Goal: Task Accomplishment & Management: Complete application form

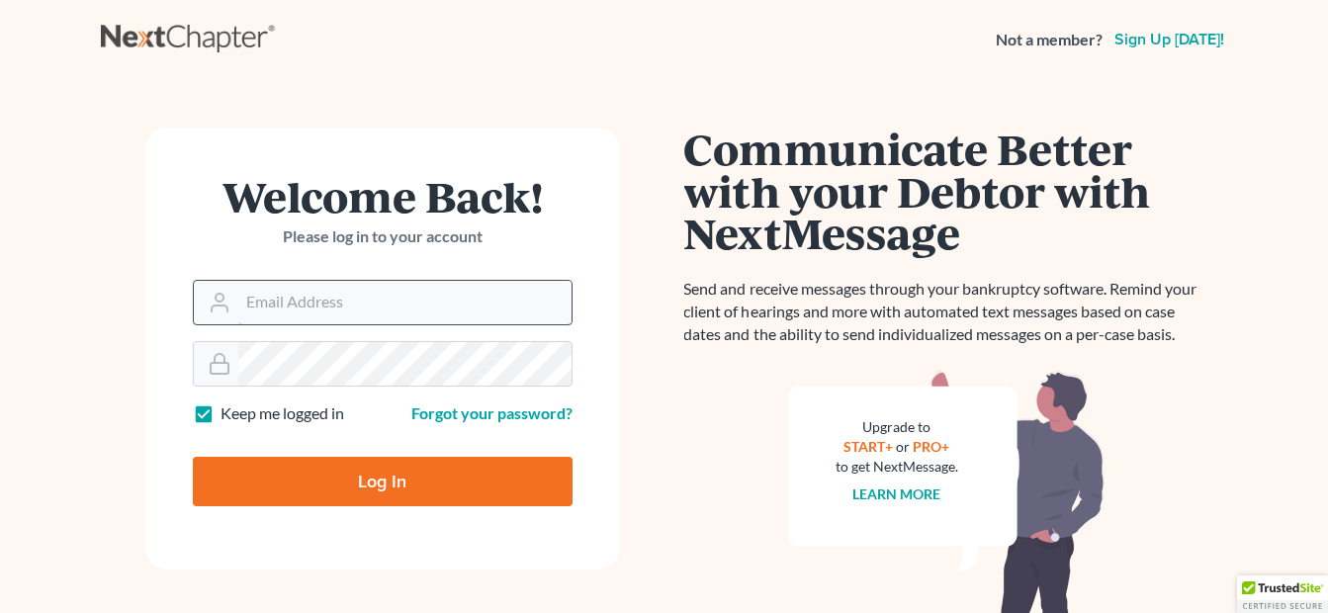
click at [425, 291] on input "Email Address" at bounding box center [404, 303] width 333 height 44
type input "[EMAIL_ADDRESS][DOMAIN_NAME]"
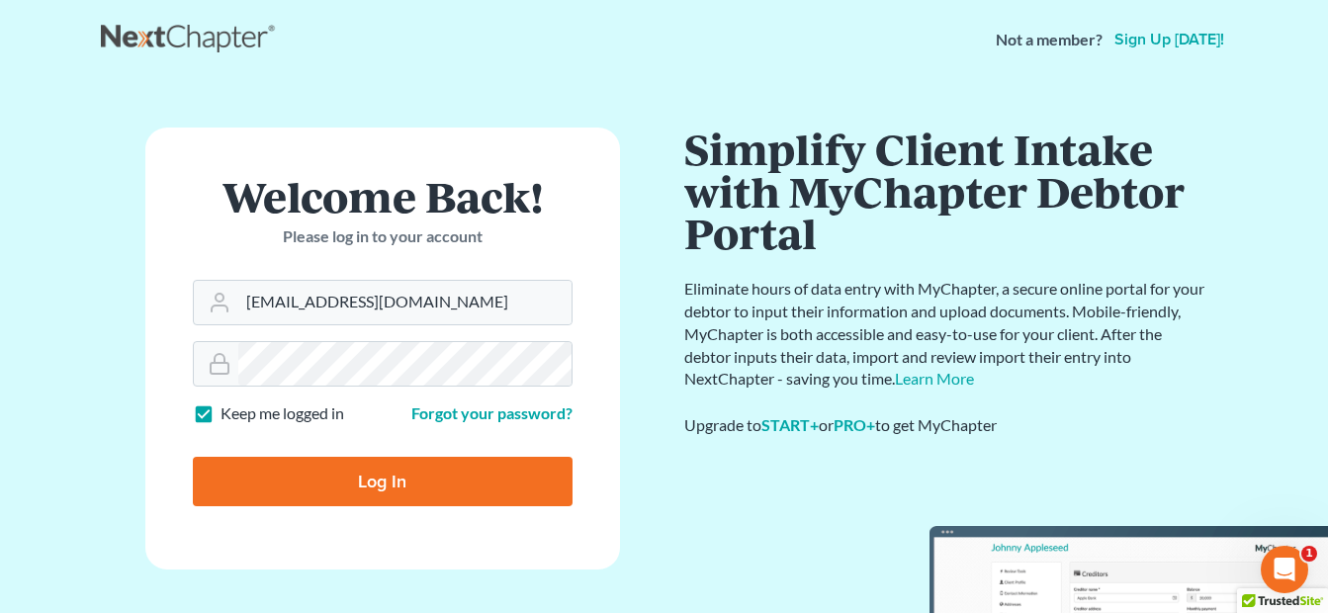
click at [370, 476] on input "Log In" at bounding box center [383, 481] width 380 height 49
type input "Thinking..."
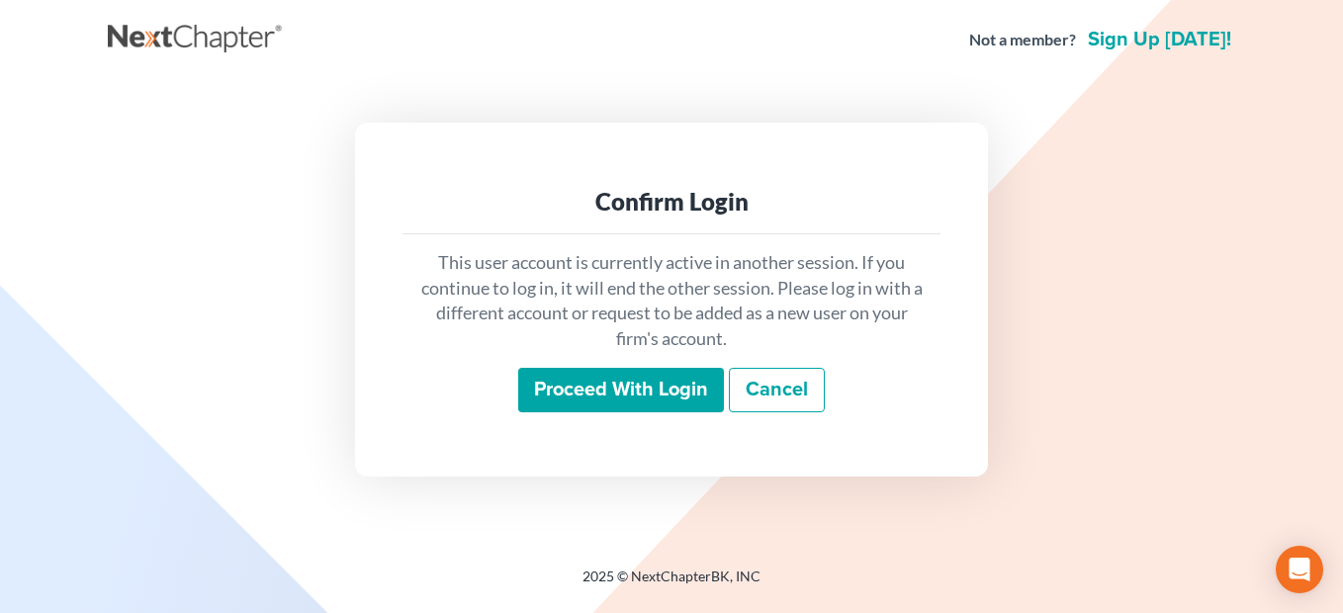
click at [573, 396] on input "Proceed with login" at bounding box center [621, 390] width 206 height 45
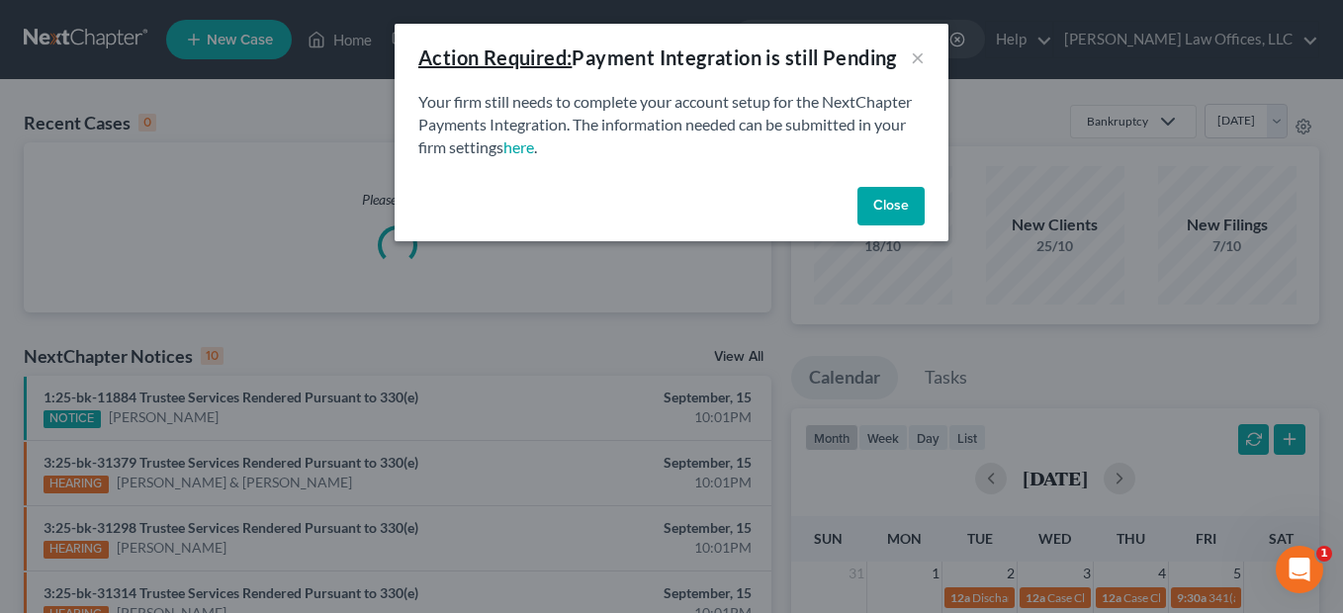
click at [868, 204] on button "Close" at bounding box center [890, 207] width 67 height 40
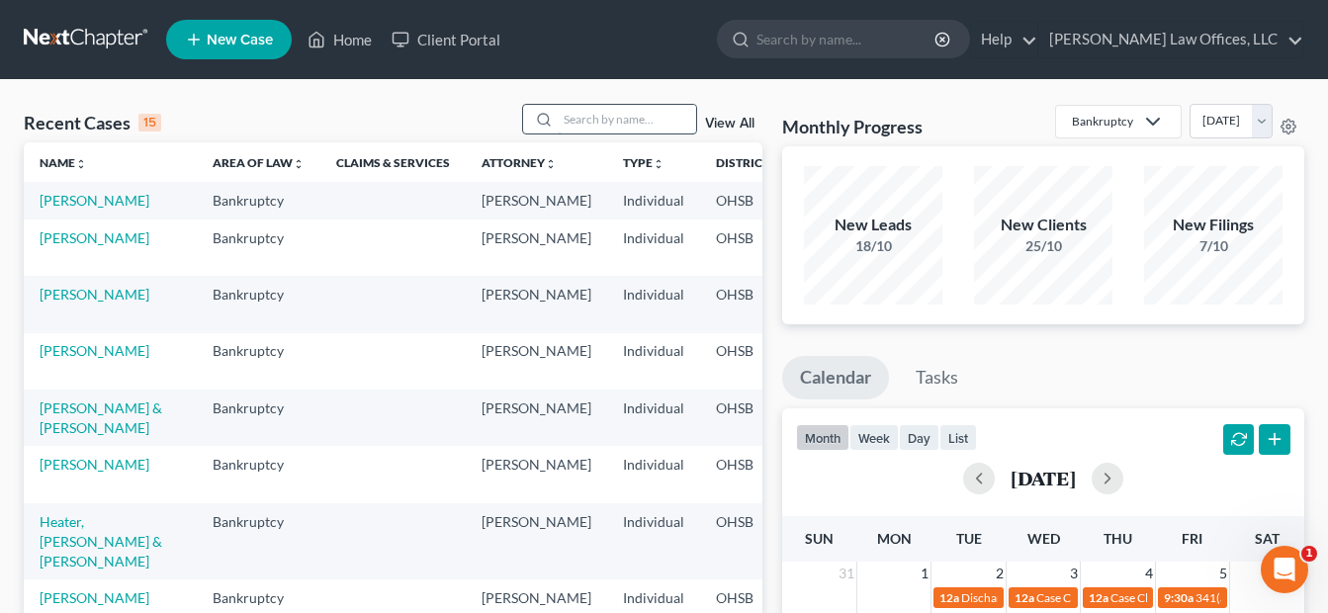
click at [633, 126] on input "search" at bounding box center [627, 119] width 138 height 29
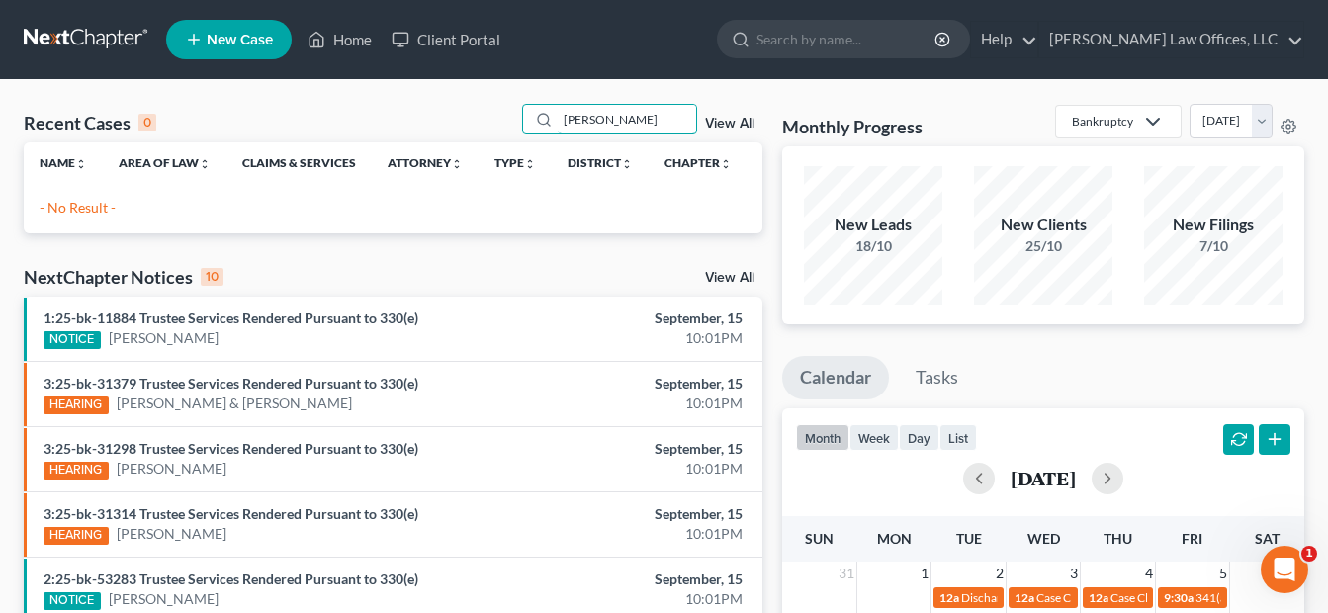
type input "[PERSON_NAME]"
click at [735, 122] on link "View All" at bounding box center [729, 124] width 49 height 14
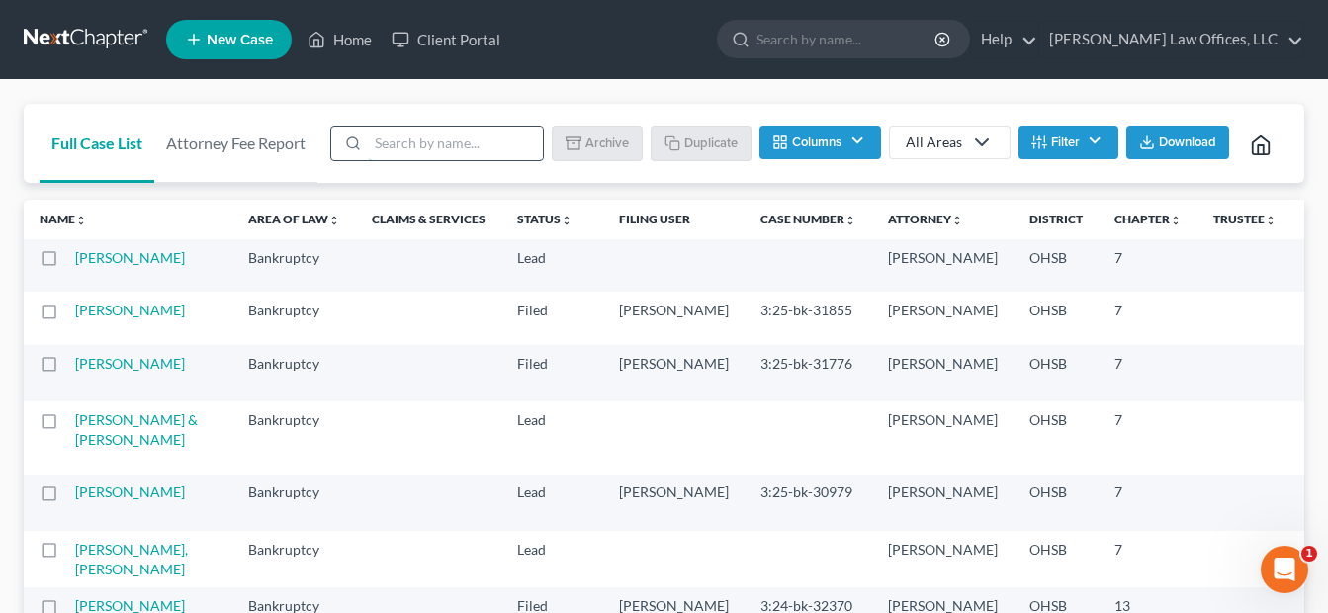
click at [433, 138] on input "search" at bounding box center [455, 144] width 175 height 34
type input "d"
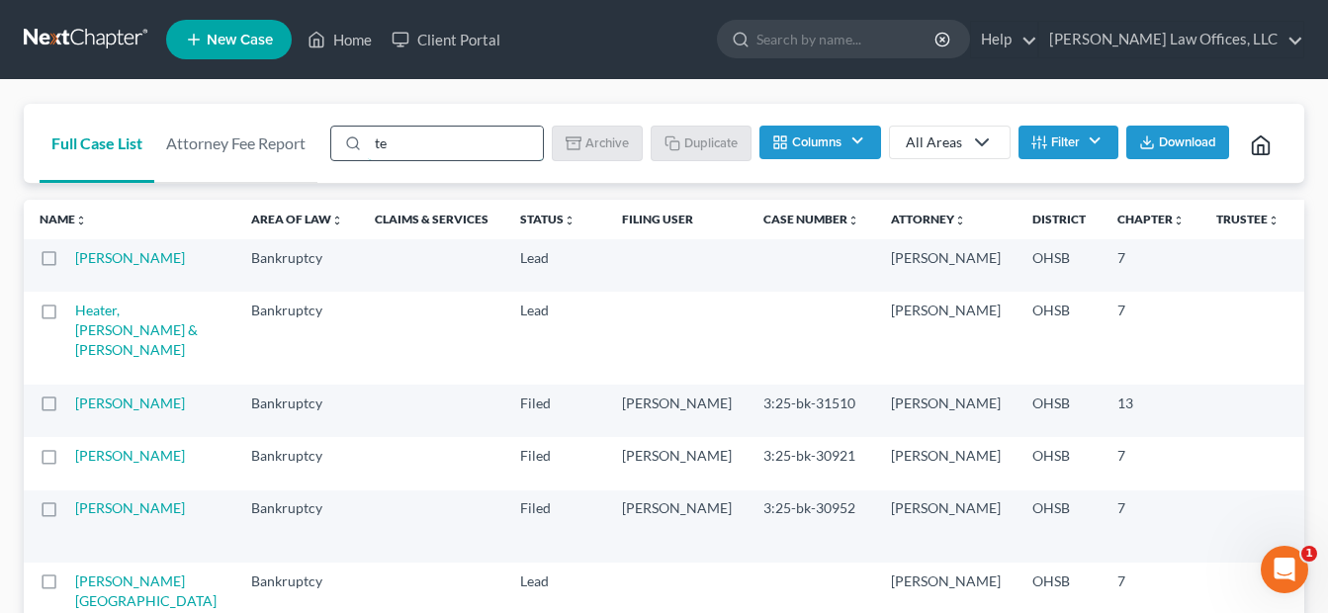
type input "template"
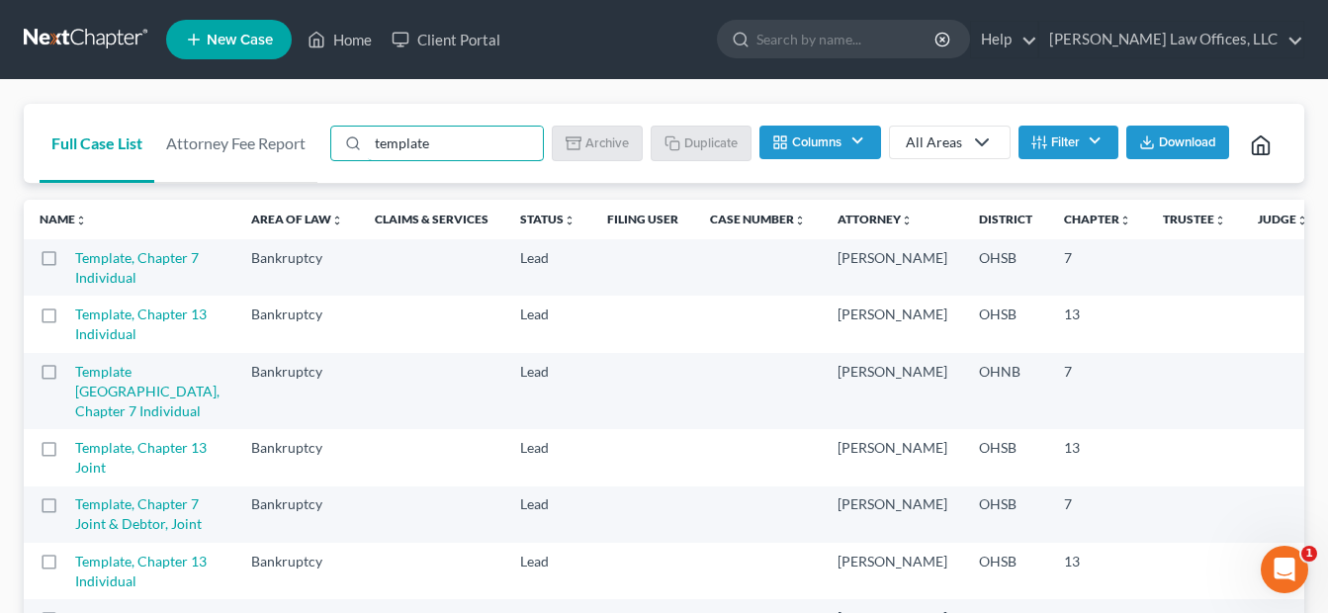
click at [67, 263] on label at bounding box center [67, 263] width 0 height 0
click at [75, 261] on input "checkbox" at bounding box center [81, 254] width 13 height 13
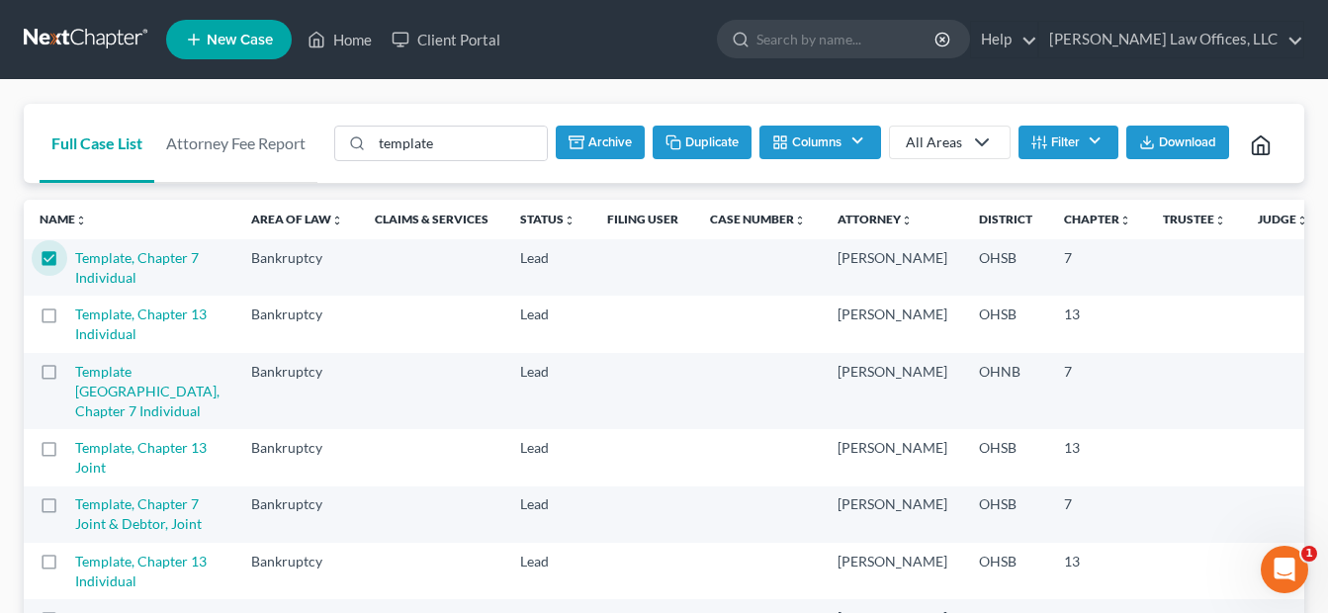
click at [687, 148] on button "Duplicate" at bounding box center [702, 143] width 99 height 34
checkbox input "false"
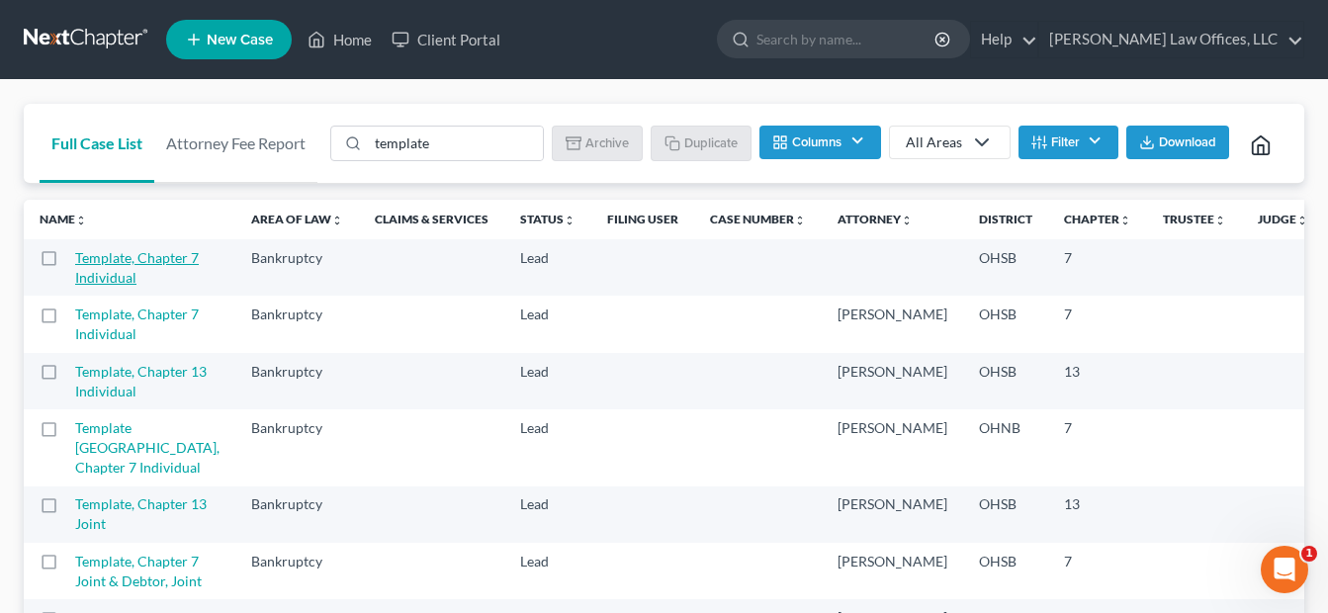
click at [119, 286] on link "Template, Chapter 7 Individual" at bounding box center [137, 267] width 124 height 37
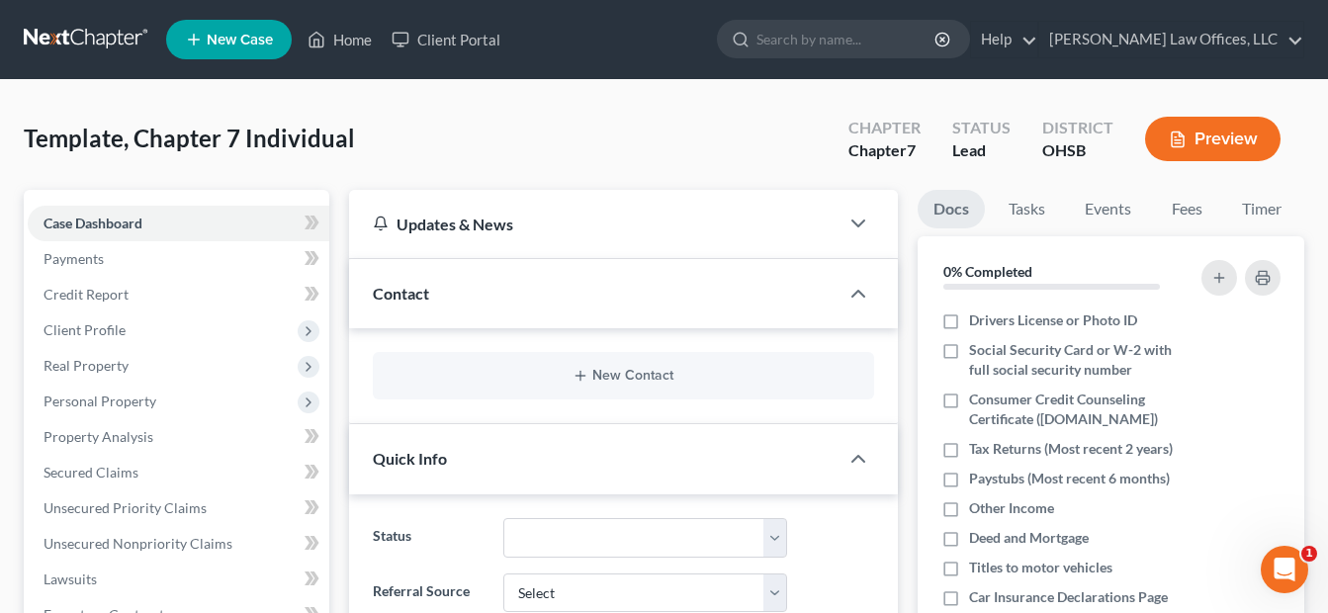
click at [658, 310] on div "Contact" at bounding box center [594, 293] width 490 height 68
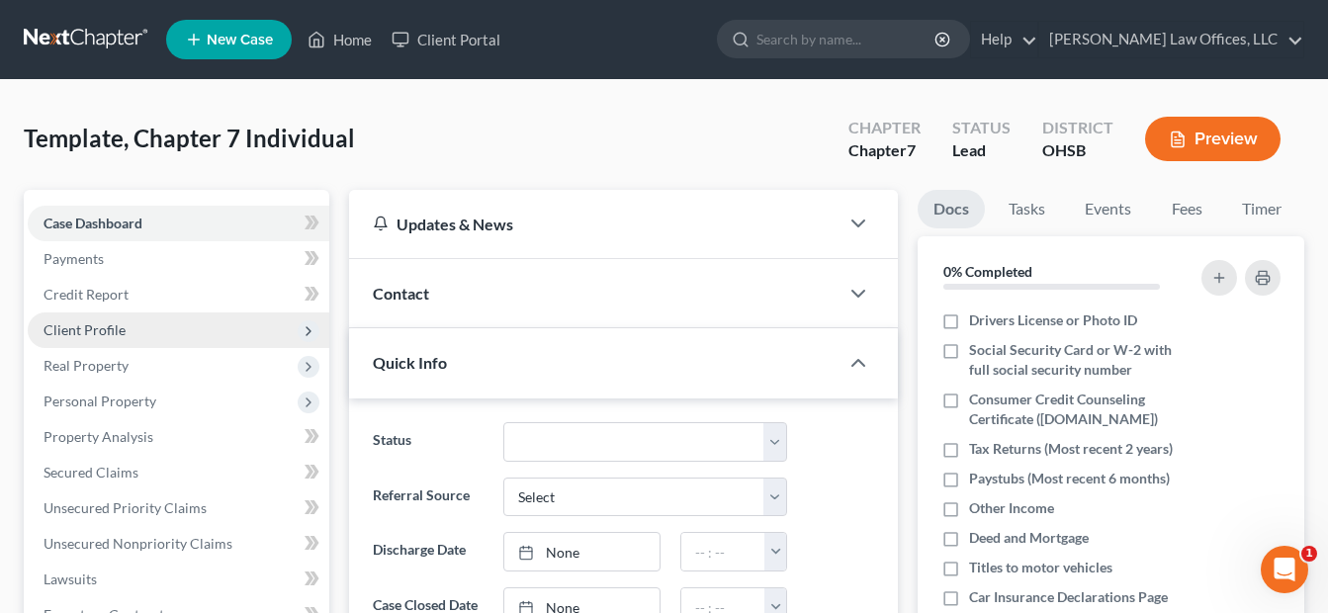
click at [136, 334] on span "Client Profile" at bounding box center [179, 330] width 302 height 36
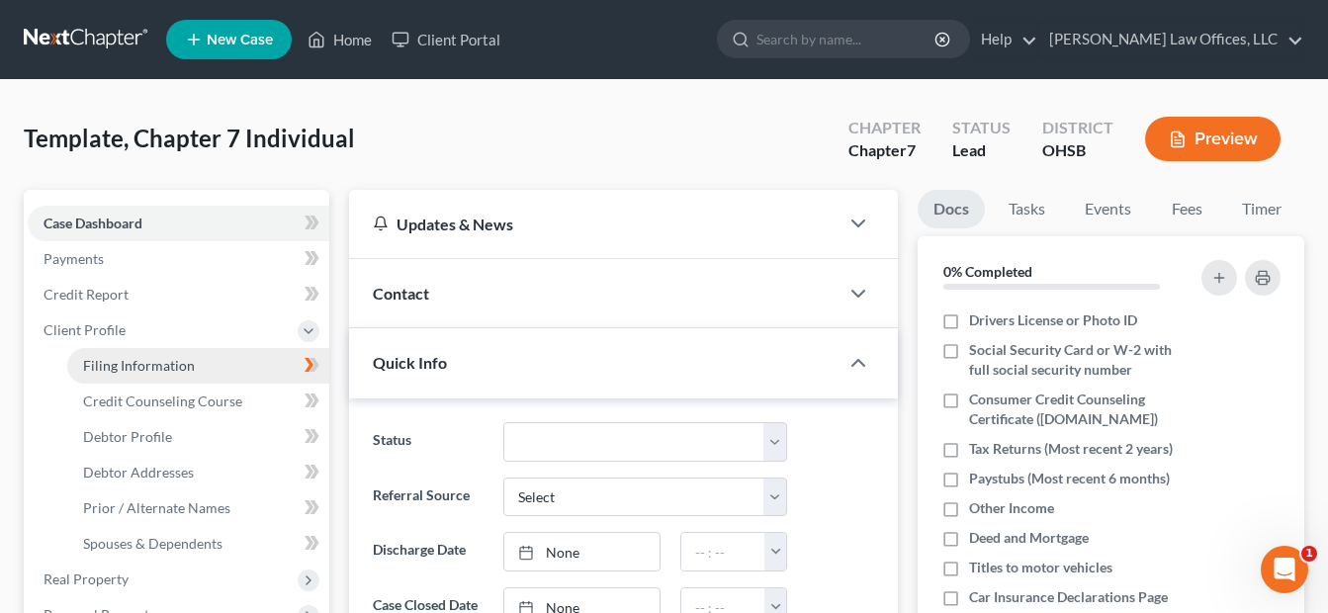
click at [213, 361] on link "Filing Information" at bounding box center [198, 366] width 262 height 36
select select "1"
select select "0"
select select "62"
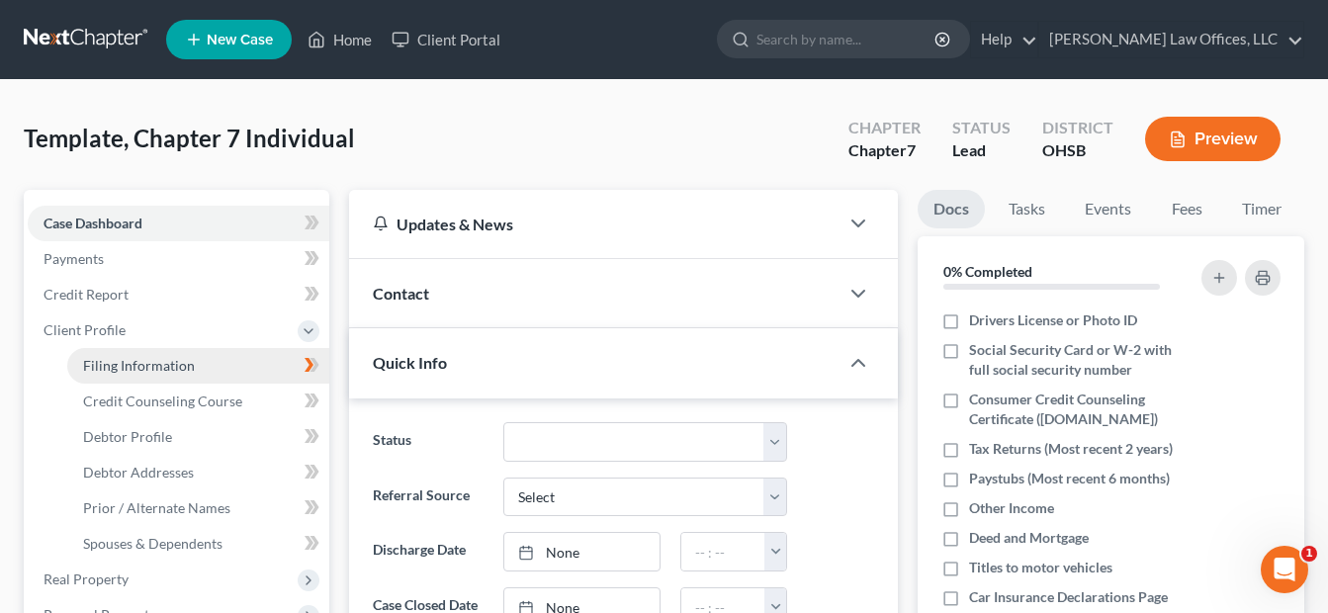
select select "0"
select select "36"
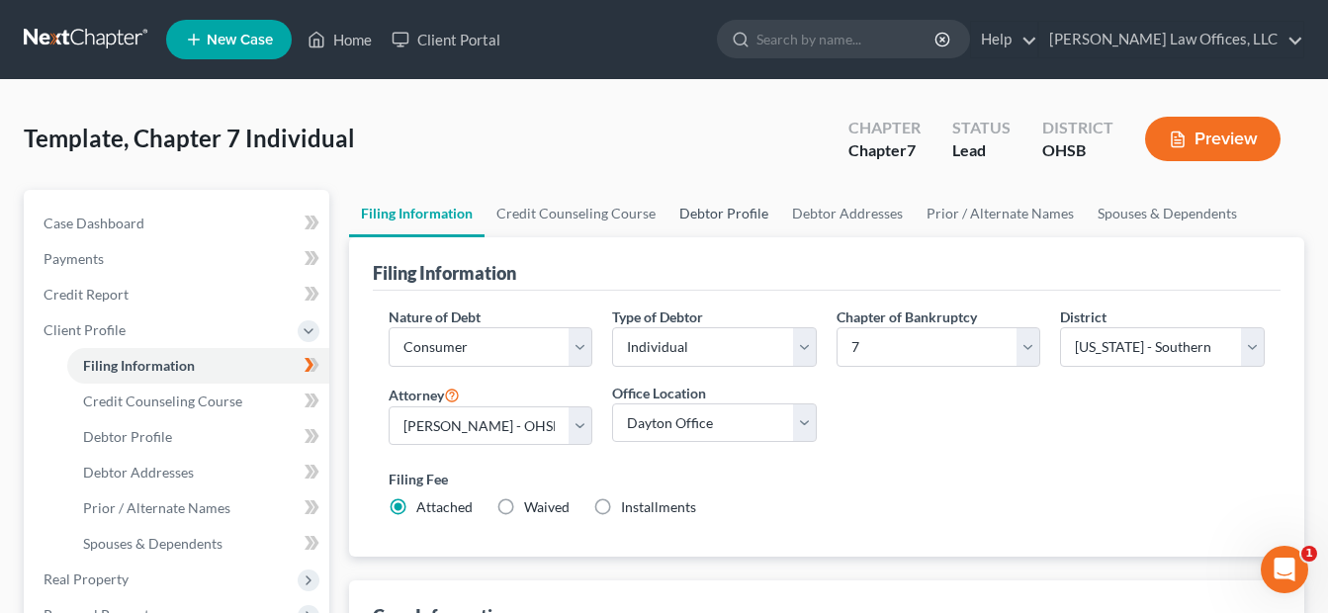
click at [699, 209] on link "Debtor Profile" at bounding box center [724, 213] width 113 height 47
select select "1"
select select "0"
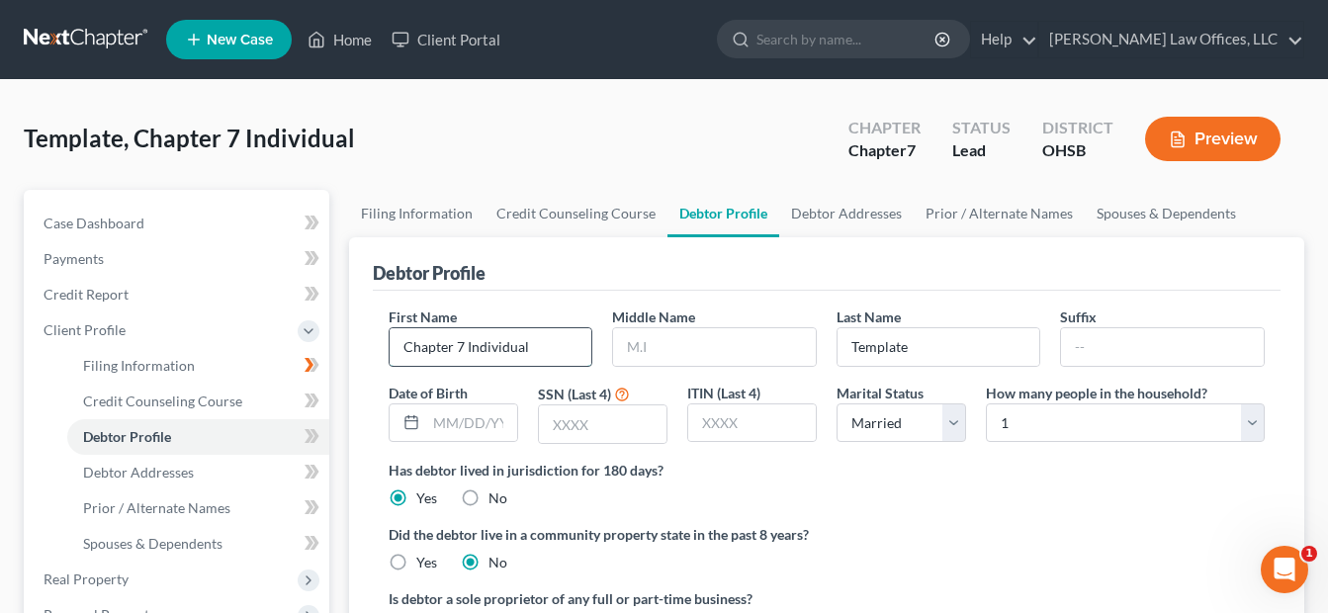
drag, startPoint x: 538, startPoint y: 345, endPoint x: 389, endPoint y: 345, distance: 149.3
click at [390, 345] on input "Chapter 7 Individual" at bounding box center [491, 347] width 203 height 38
paste input "Lachande"
type input "Lachande"
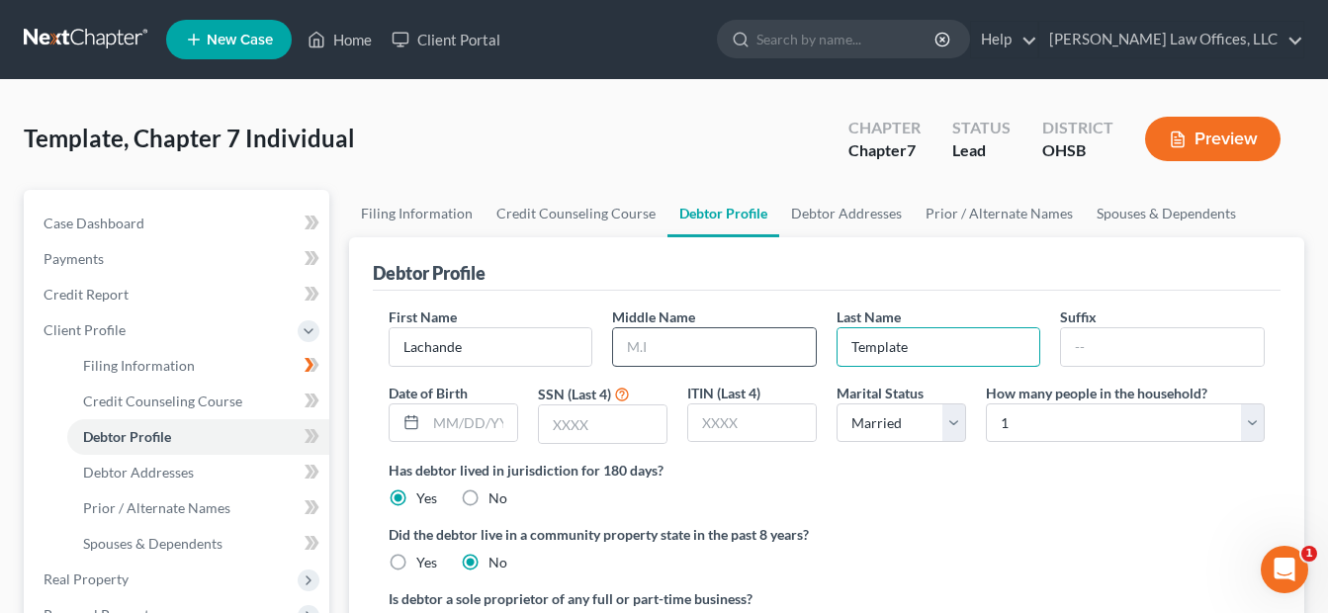
drag, startPoint x: 919, startPoint y: 336, endPoint x: 794, endPoint y: 336, distance: 124.6
click at [794, 336] on div "First Name Lachande Middle Name Last Name Template Suffix Date of Birth SSN (La…" at bounding box center [827, 383] width 896 height 153
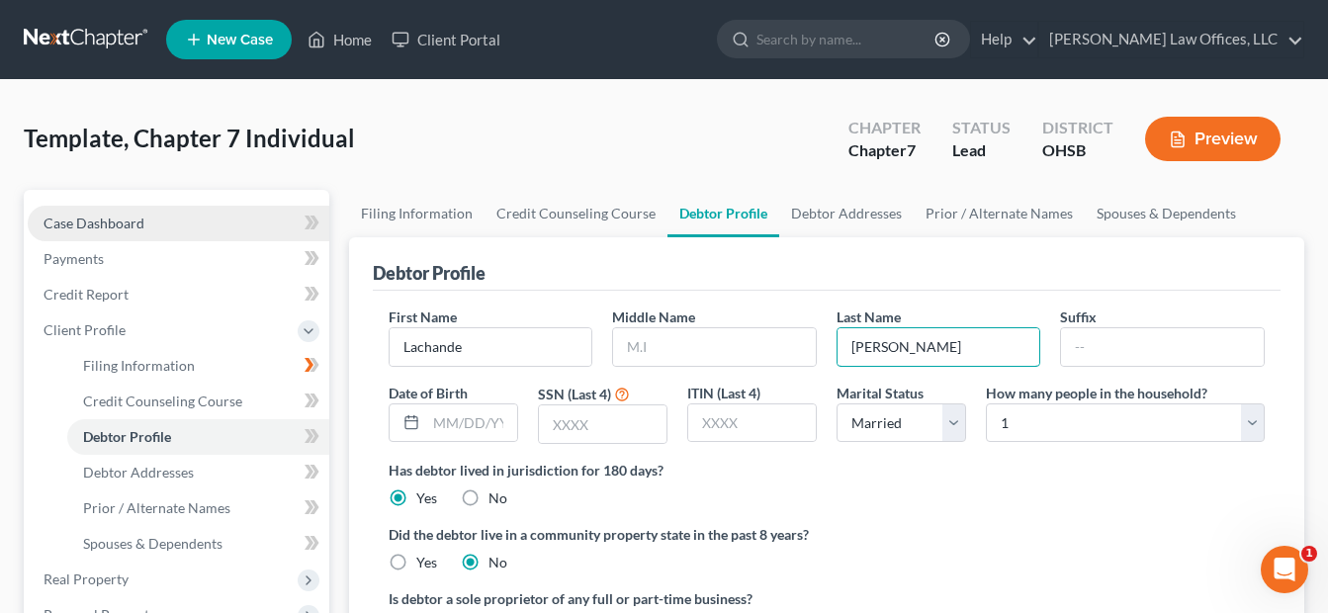
type input "[PERSON_NAME]"
click at [117, 233] on link "Case Dashboard" at bounding box center [179, 224] width 302 height 36
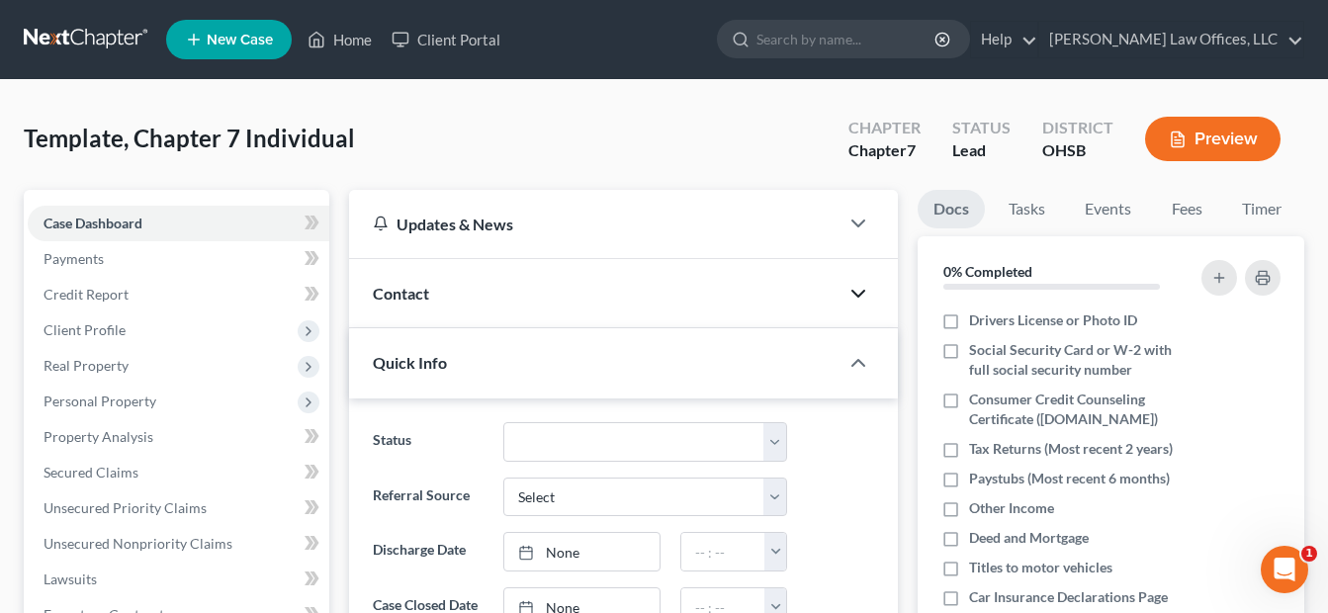
click at [860, 291] on icon "button" at bounding box center [858, 294] width 24 height 24
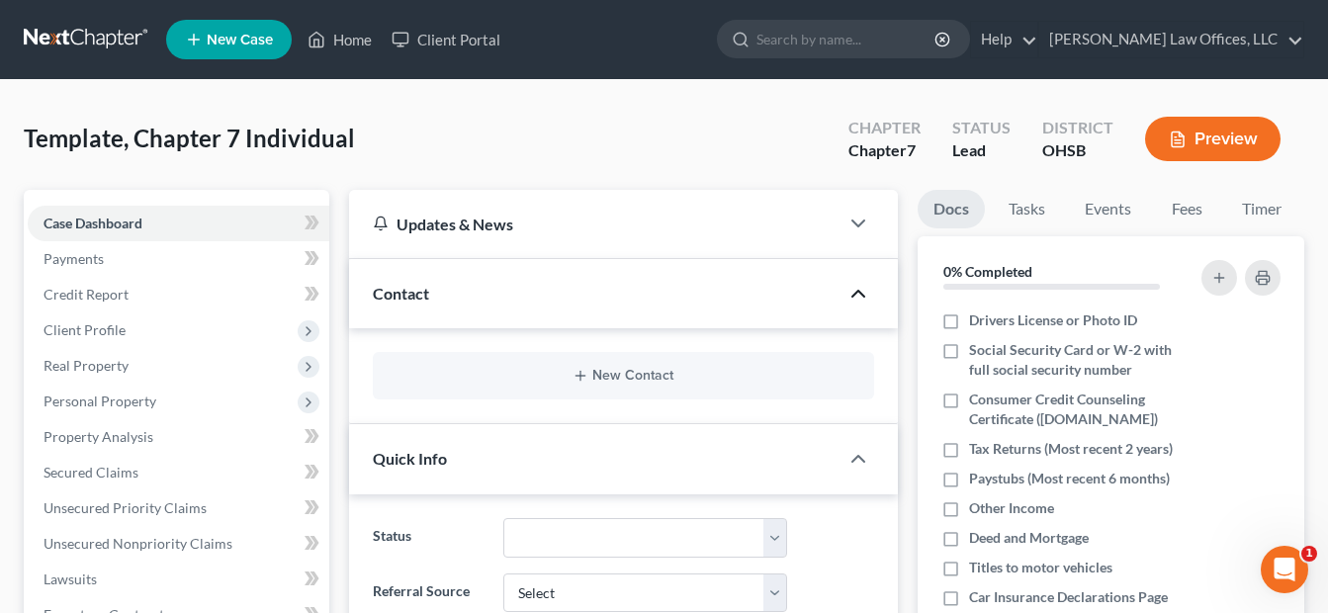
click at [609, 367] on div "New Contact" at bounding box center [623, 375] width 501 height 47
click at [595, 379] on button "New Contact" at bounding box center [624, 376] width 470 height 16
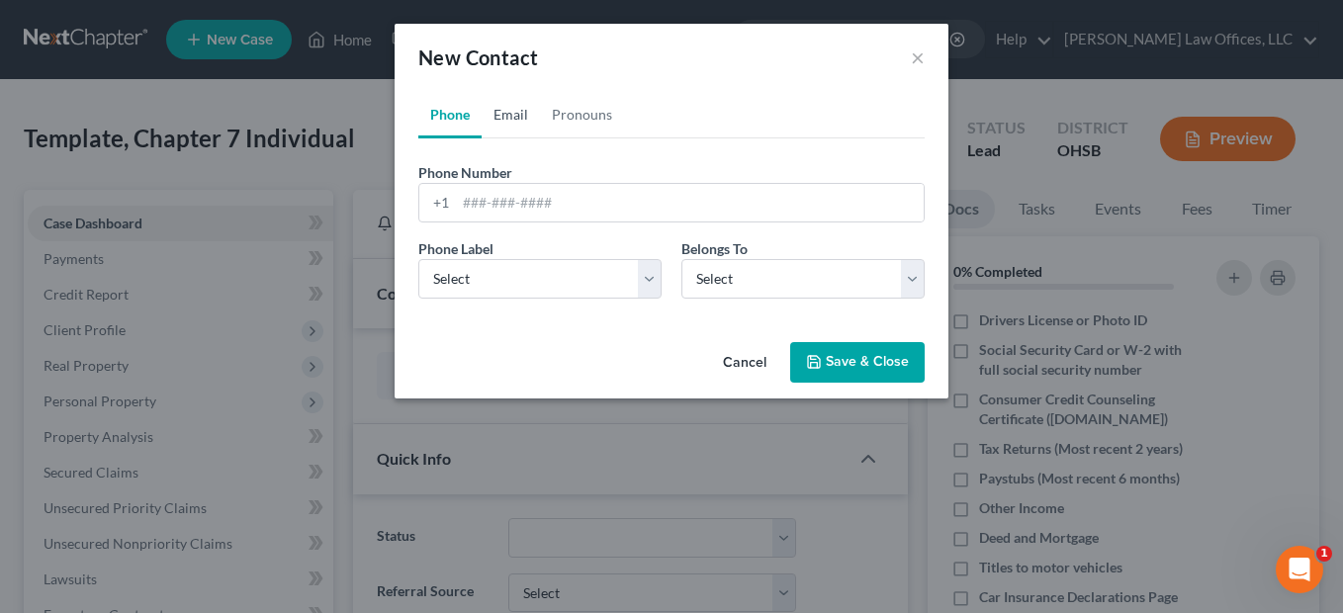
click at [513, 116] on link "Email" at bounding box center [511, 114] width 58 height 47
paste input "[EMAIL_ADDRESS][DOMAIN_NAME]"
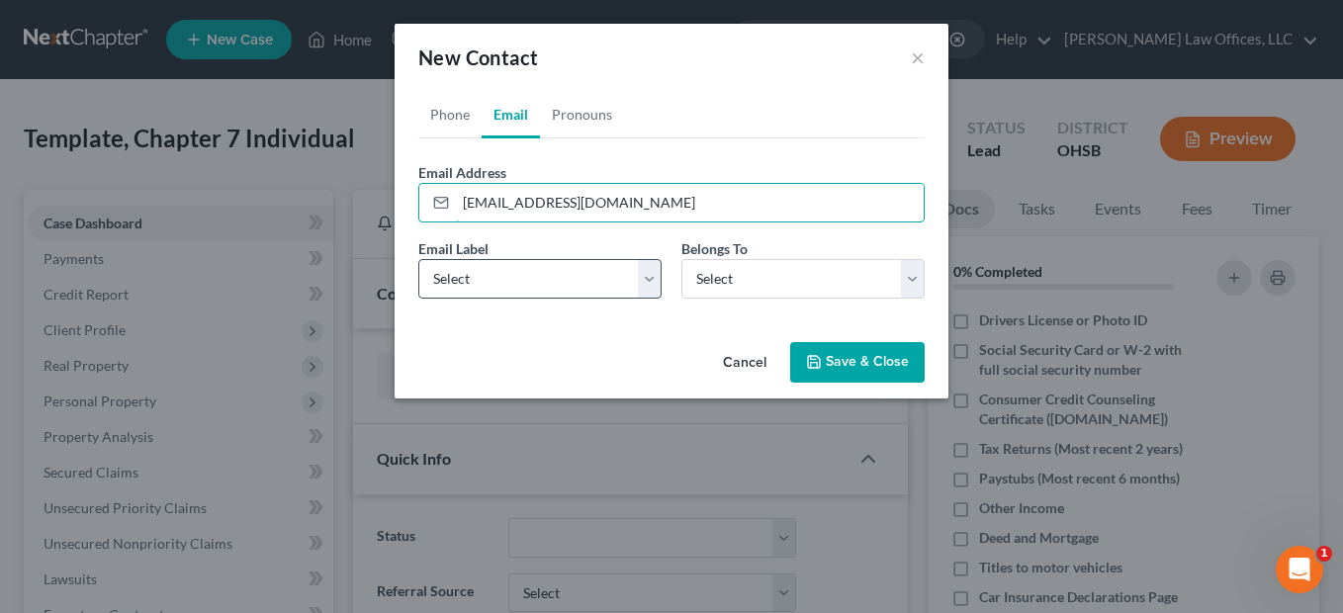
type input "[EMAIL_ADDRESS][DOMAIN_NAME]"
click at [650, 279] on select "Select Home Work Other" at bounding box center [539, 279] width 243 height 40
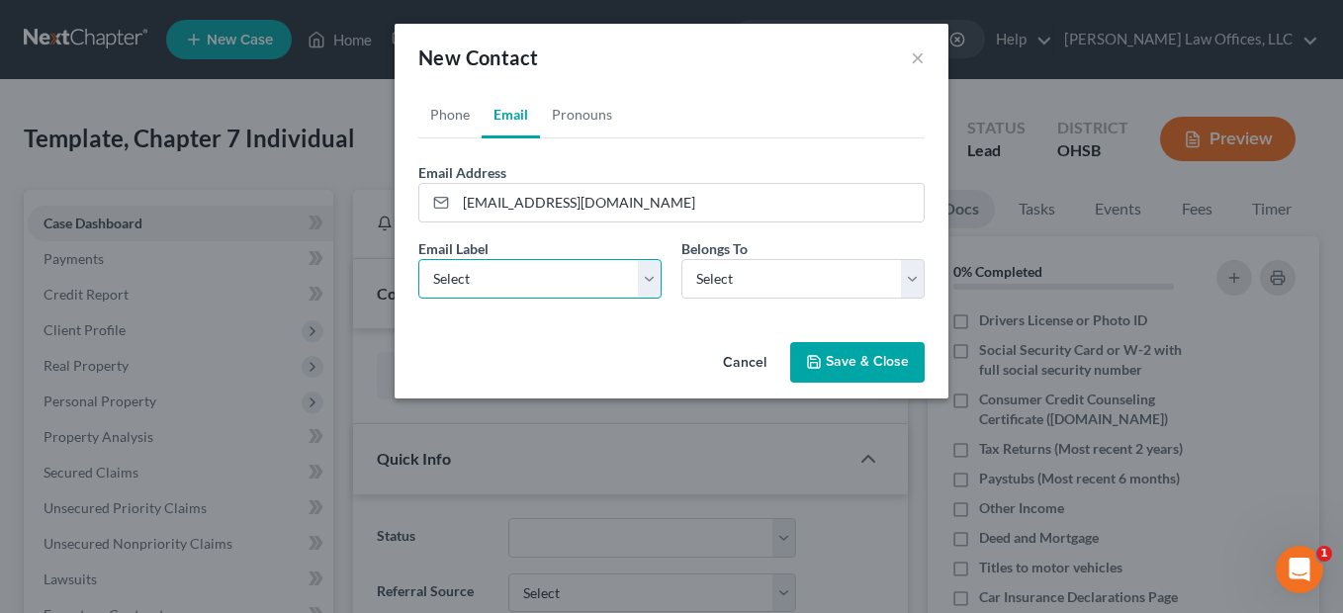
select select "0"
click at [418, 259] on select "Select Home Work Other" at bounding box center [539, 279] width 243 height 40
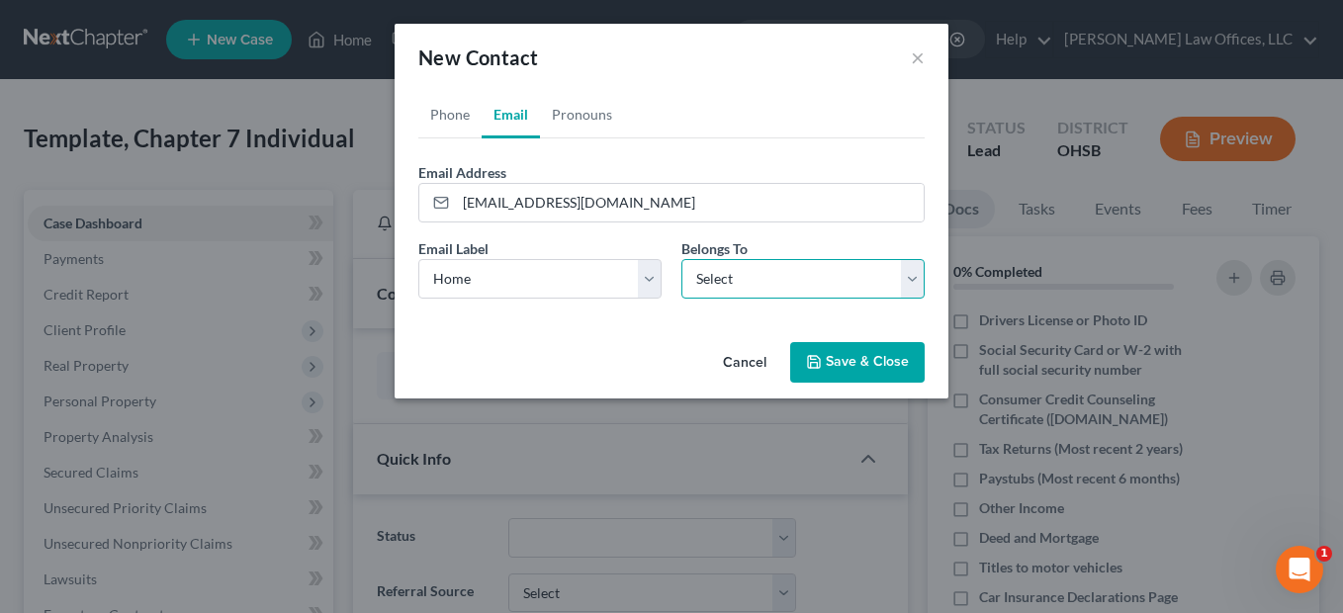
click at [911, 273] on select "Select Client Other" at bounding box center [802, 279] width 243 height 40
select select "0"
click at [681, 259] on select "Select Client Other" at bounding box center [802, 279] width 243 height 40
click at [847, 359] on button "Save & Close" at bounding box center [857, 363] width 134 height 42
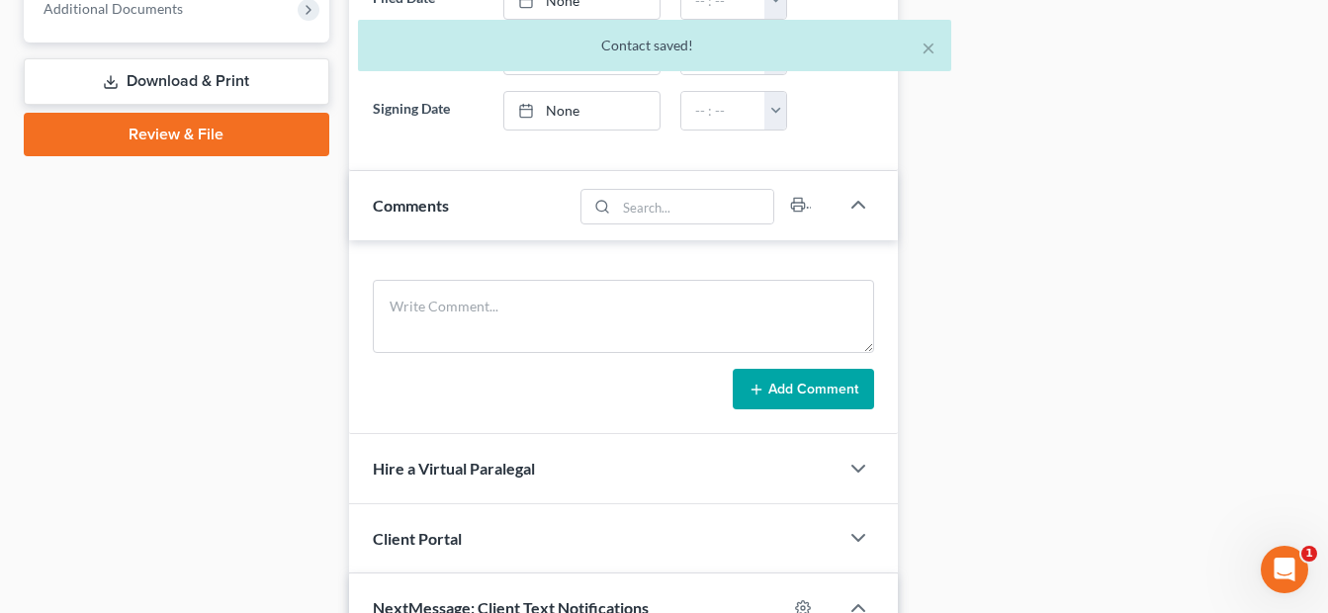
scroll to position [890, 0]
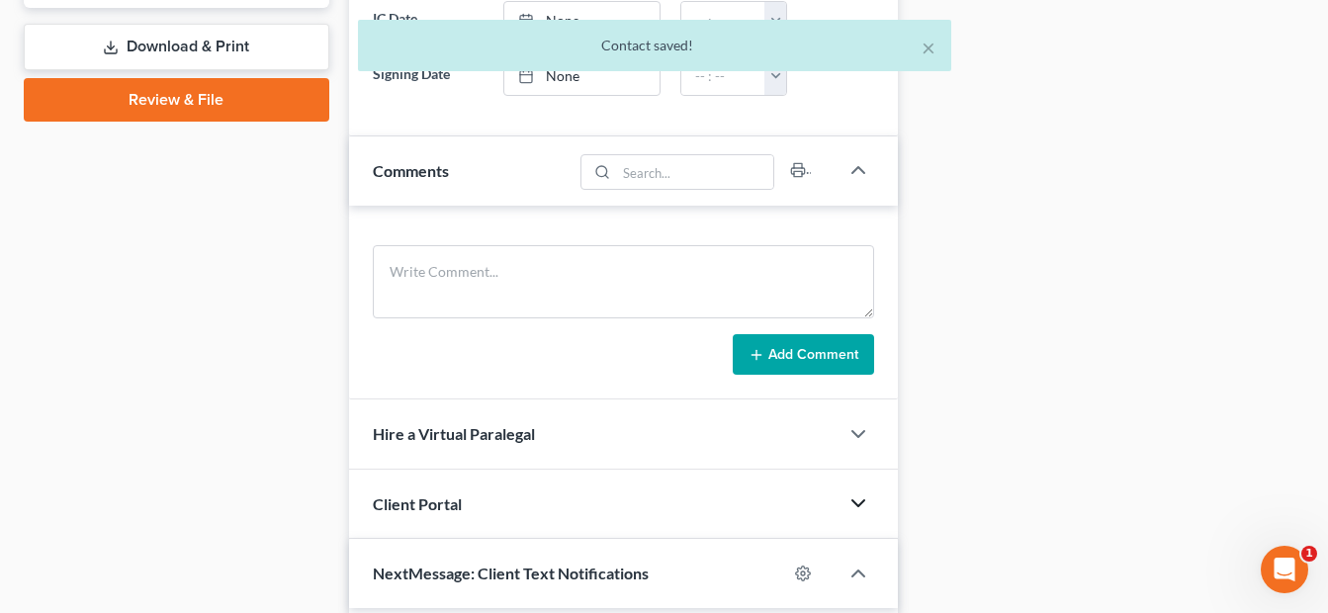
click at [851, 506] on icon "button" at bounding box center [858, 503] width 24 height 24
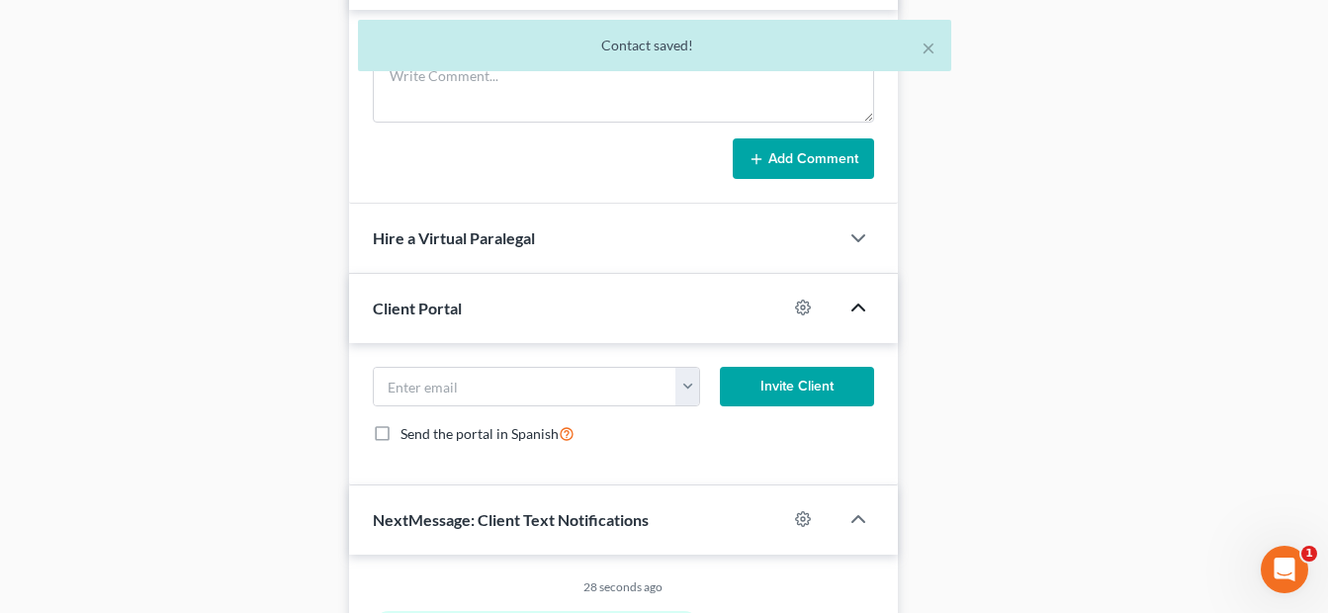
scroll to position [1088, 0]
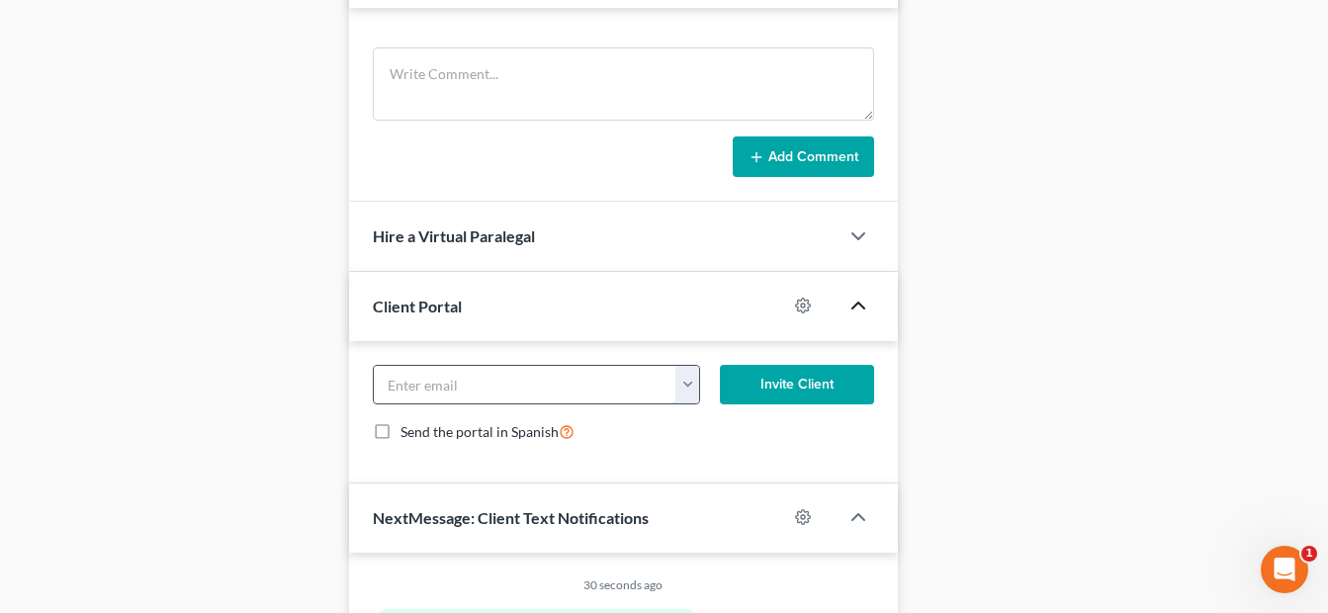
paste input "[EMAIL_ADDRESS][DOMAIN_NAME]"
type input "[EMAIL_ADDRESS][DOMAIN_NAME]"
click at [812, 381] on button "Invite Client" at bounding box center [797, 385] width 154 height 40
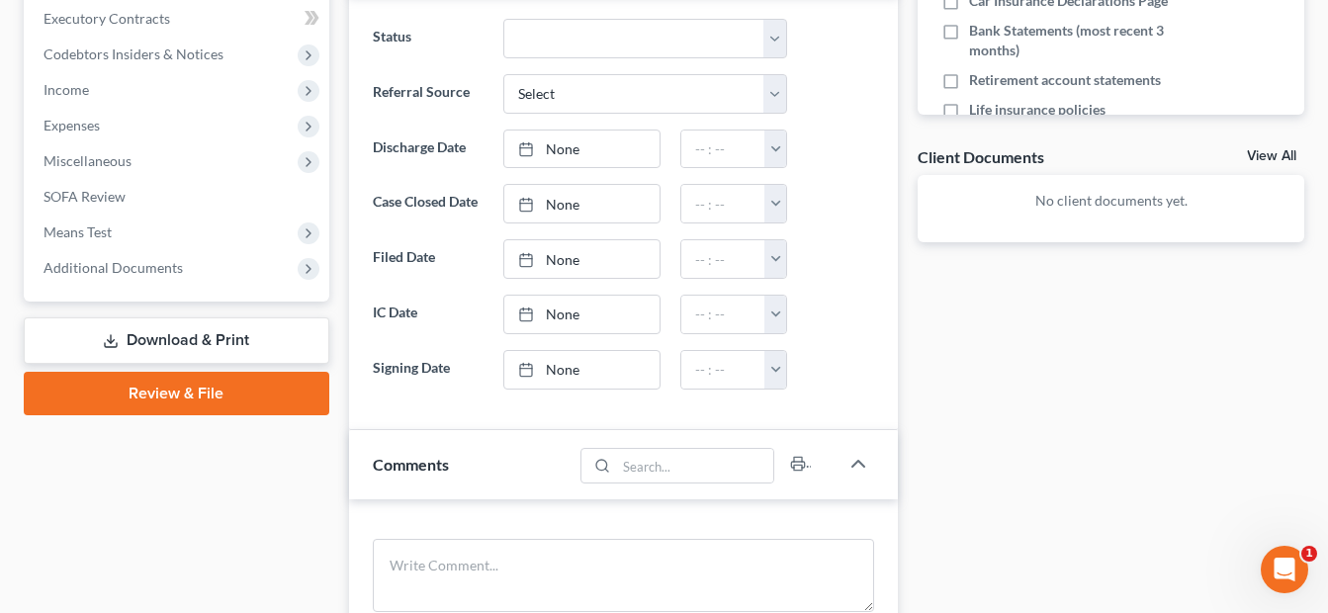
scroll to position [593, 0]
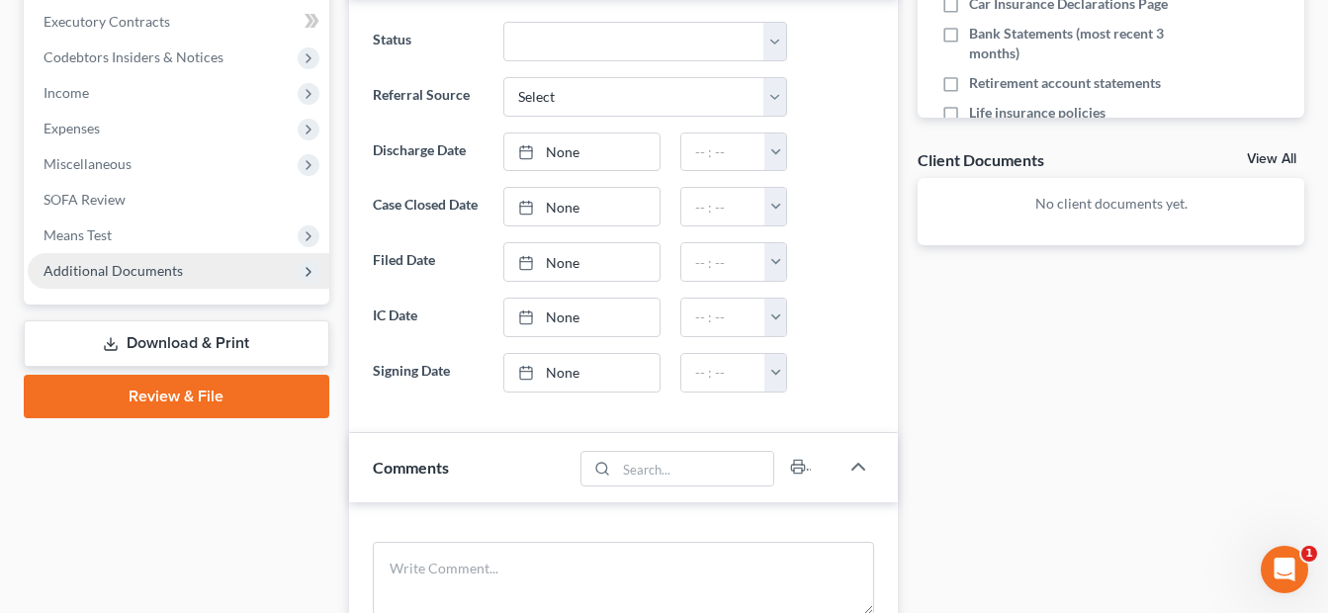
click at [124, 270] on span "Additional Documents" at bounding box center [113, 270] width 139 height 17
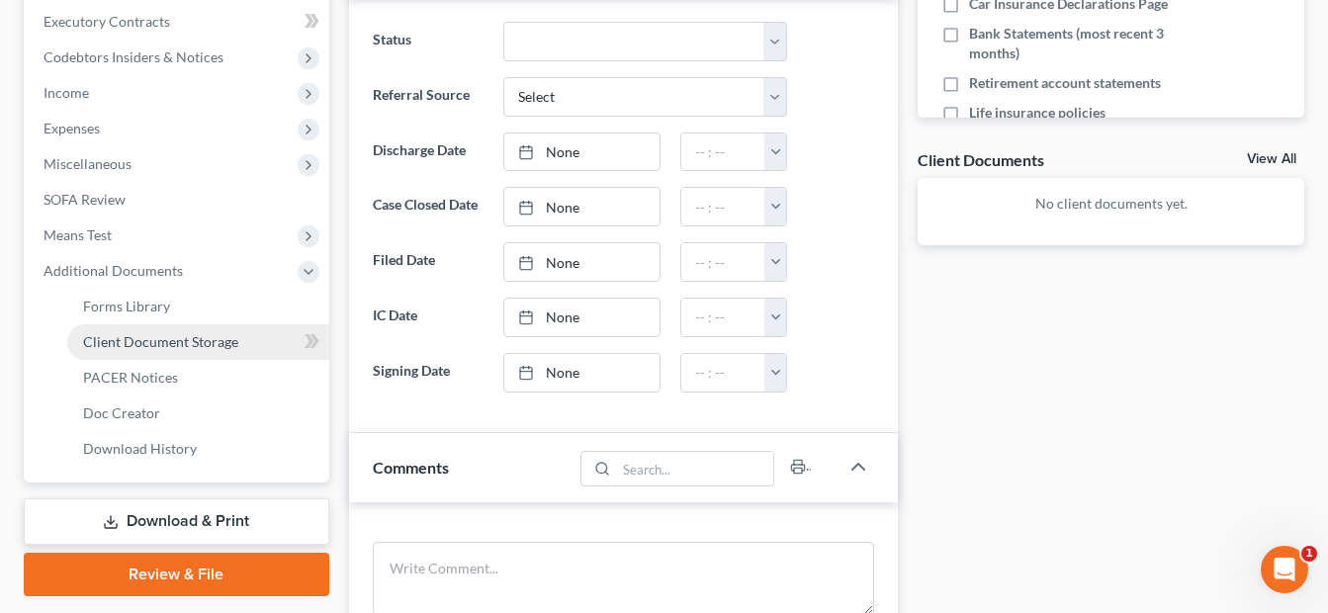
click at [243, 340] on link "Client Document Storage" at bounding box center [198, 342] width 262 height 36
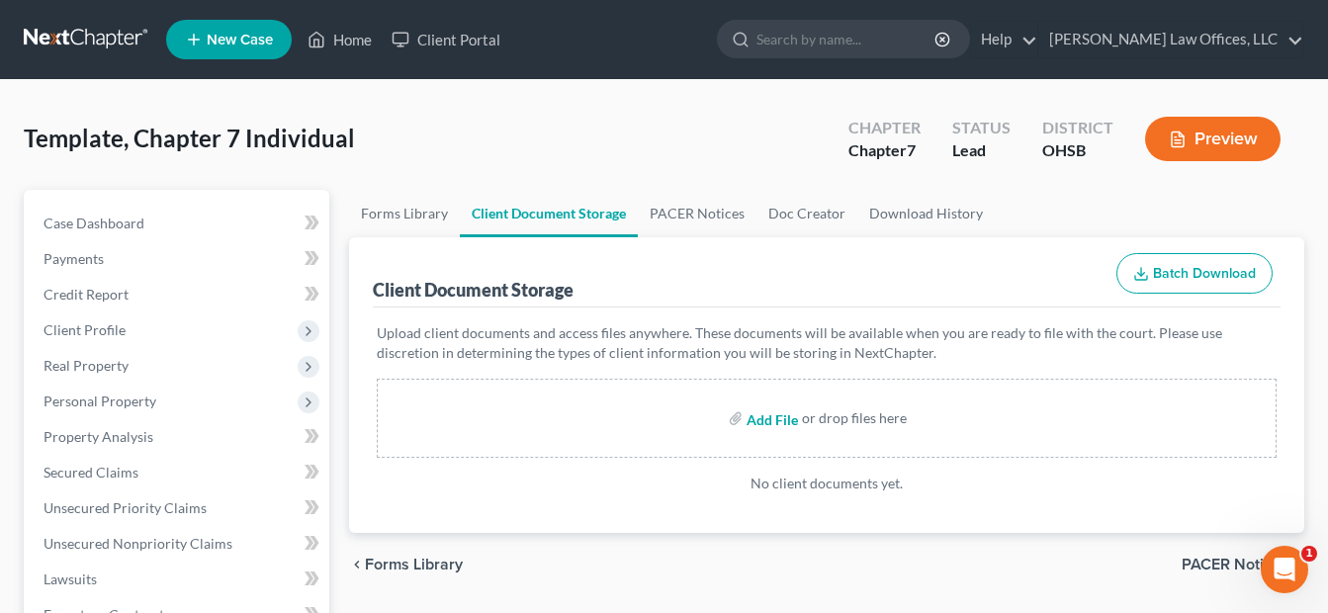
click at [777, 418] on input "file" at bounding box center [770, 419] width 47 height 36
type input "C:\fakepath\Certificate (58).pdf"
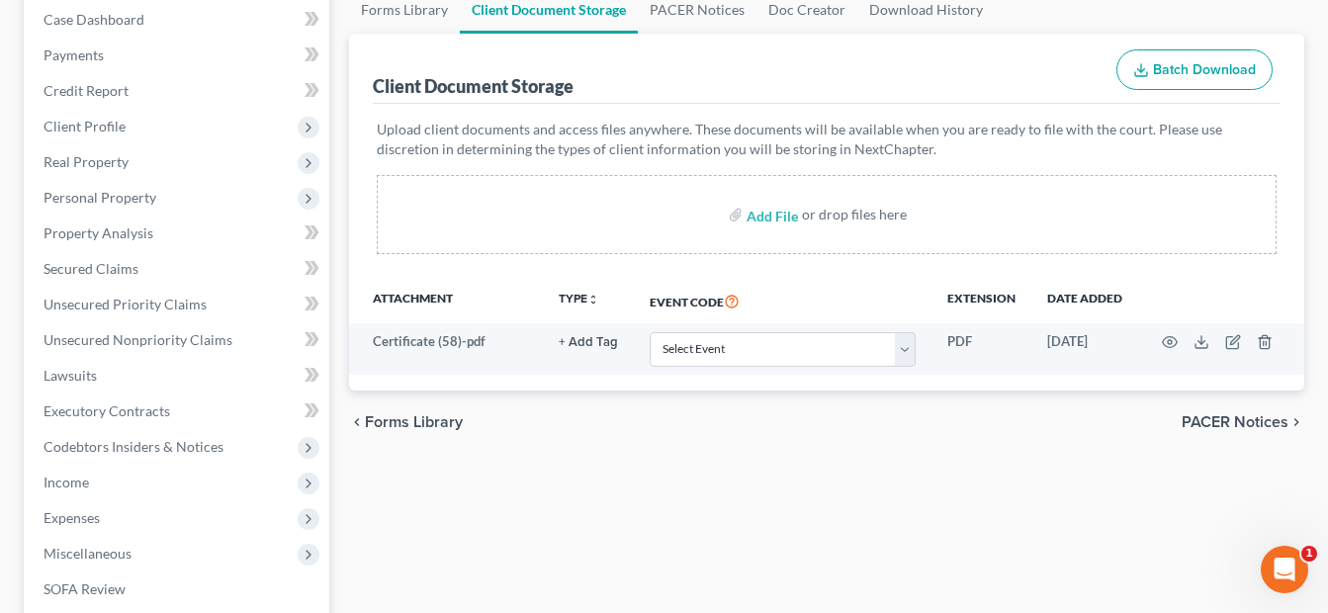
scroll to position [297, 0]
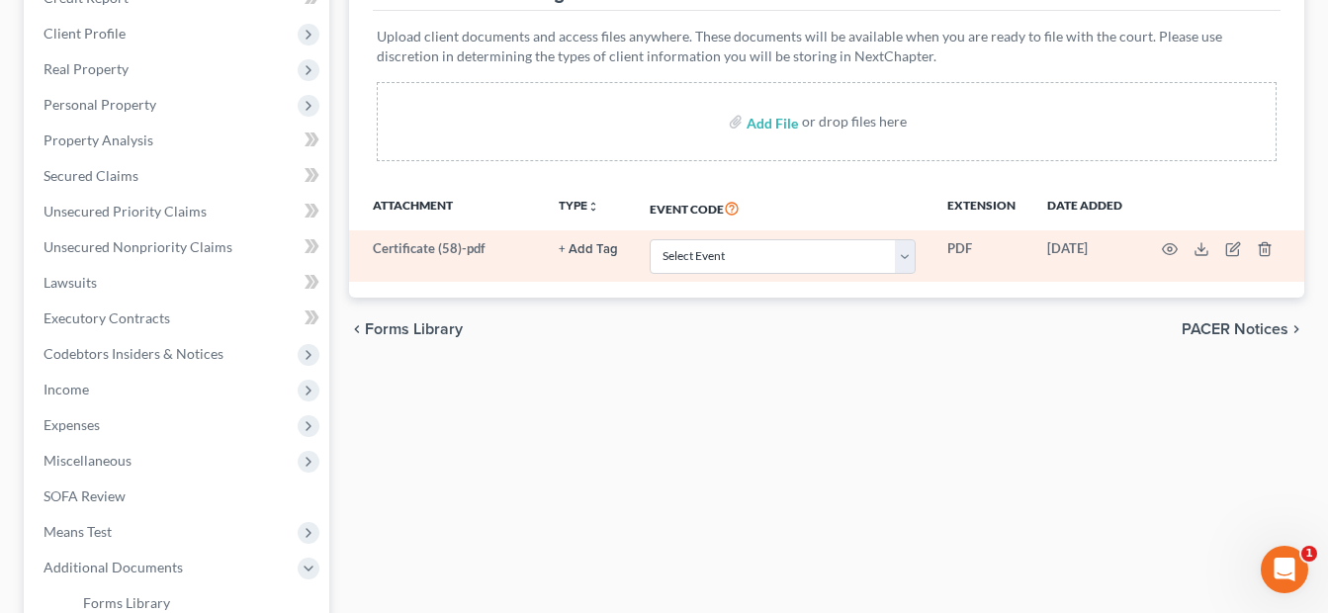
click at [602, 244] on button "+ Add Tag" at bounding box center [588, 249] width 59 height 13
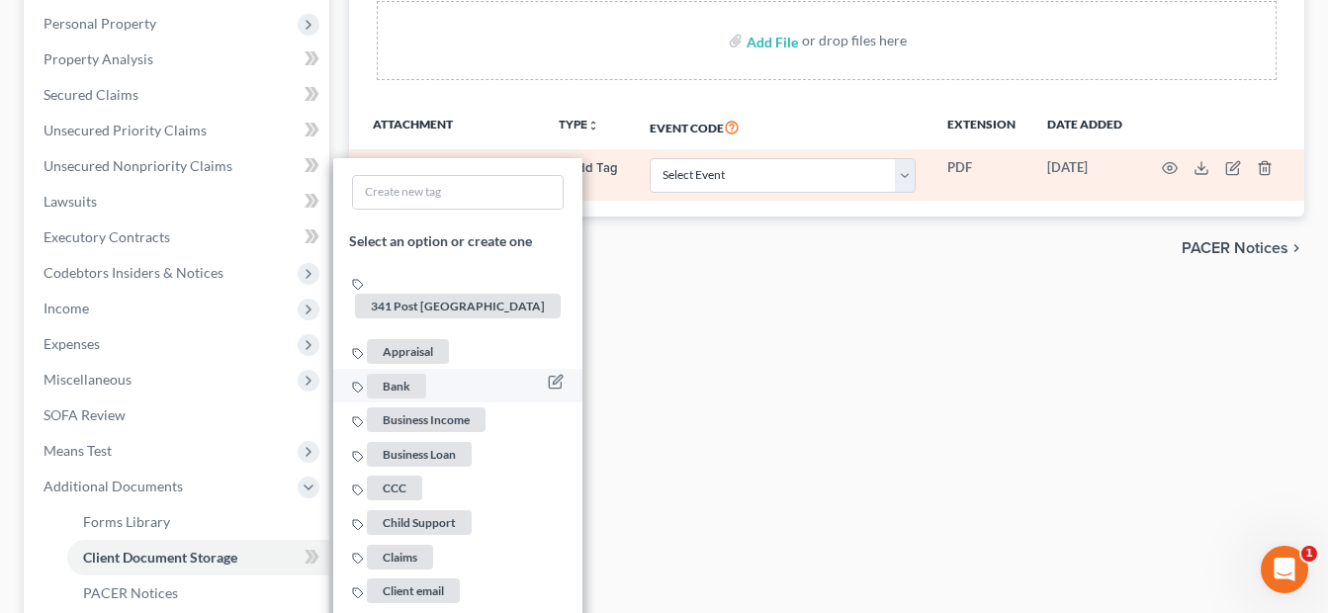
scroll to position [396, 0]
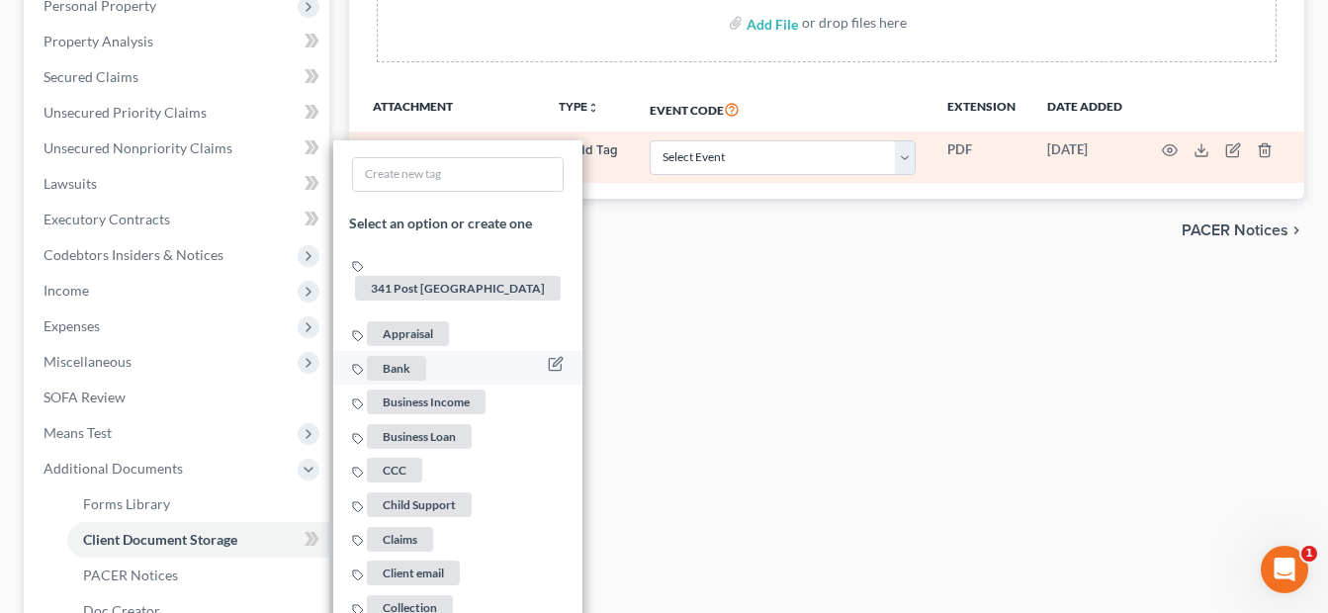
click at [412, 458] on span "CCC" at bounding box center [395, 470] width 55 height 25
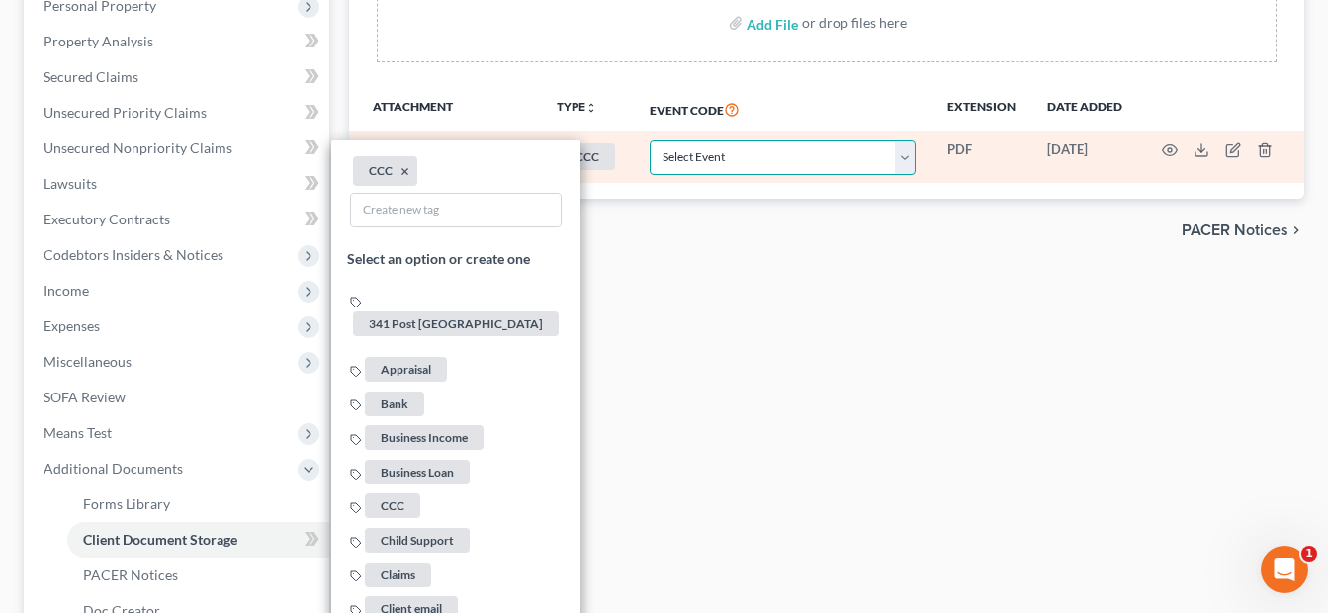
click at [913, 162] on select "Select Event 20 Largest Unsecured Creditors Amended Document Amended List of Cr…" at bounding box center [783, 157] width 266 height 35
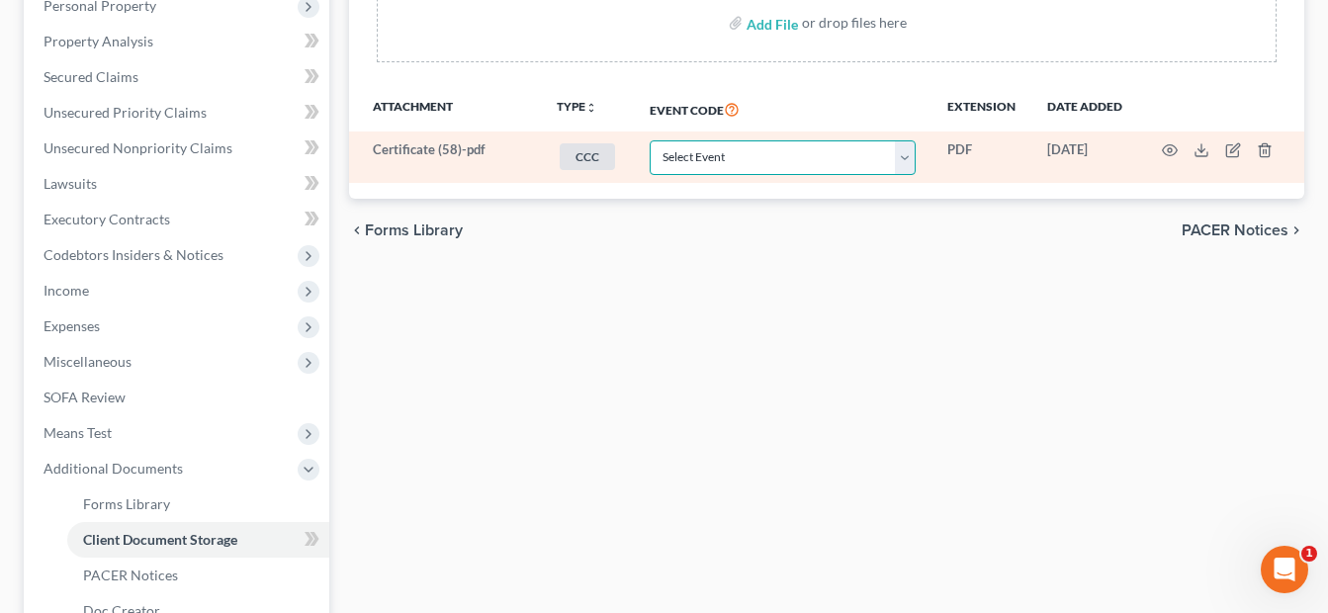
click at [904, 152] on select "Select Event 20 Largest Unsecured Creditors Amended Document Amended List of Cr…" at bounding box center [783, 157] width 266 height 35
select select "7"
click at [650, 140] on select "Select Event 20 Largest Unsecured Creditors Amended Document Amended List of Cr…" at bounding box center [783, 157] width 266 height 35
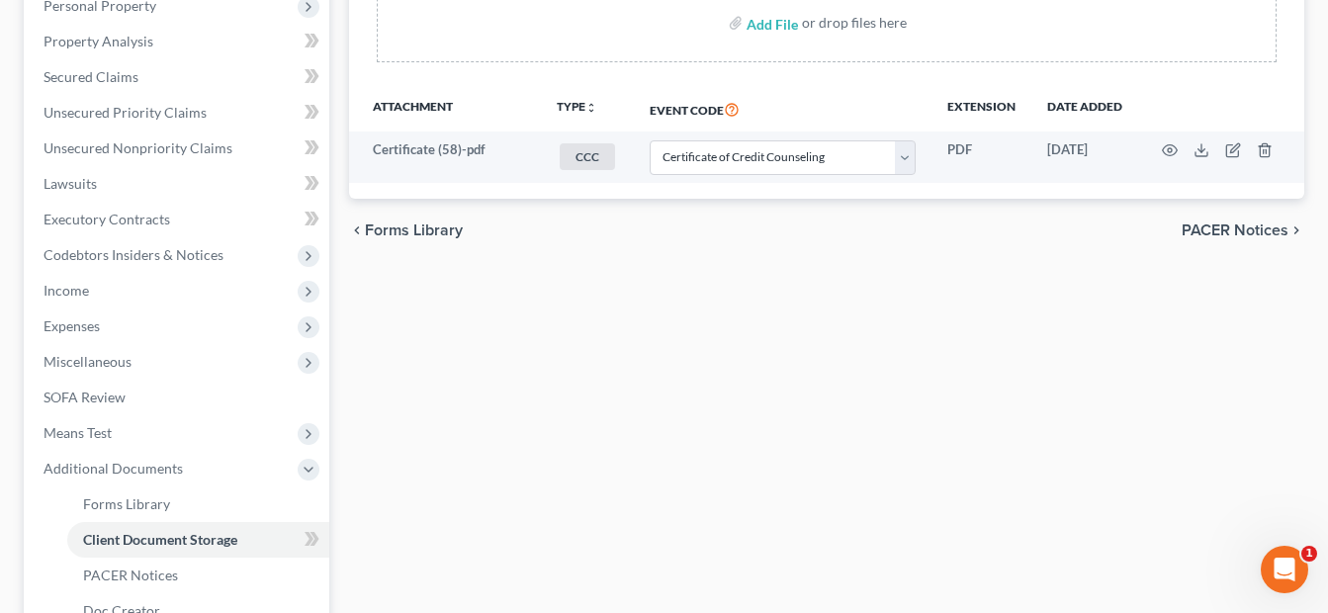
click at [598, 371] on div "Forms Library Client Document Storage PACER Notices Doc Creator Download Histor…" at bounding box center [826, 294] width 975 height 1000
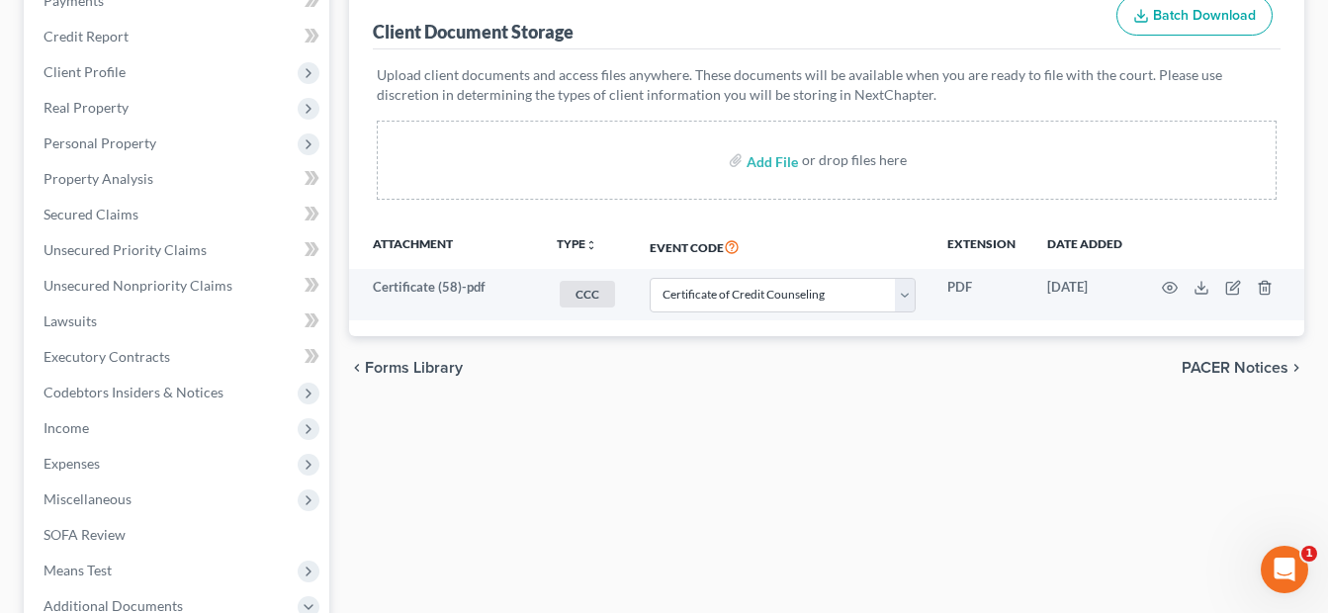
scroll to position [0, 0]
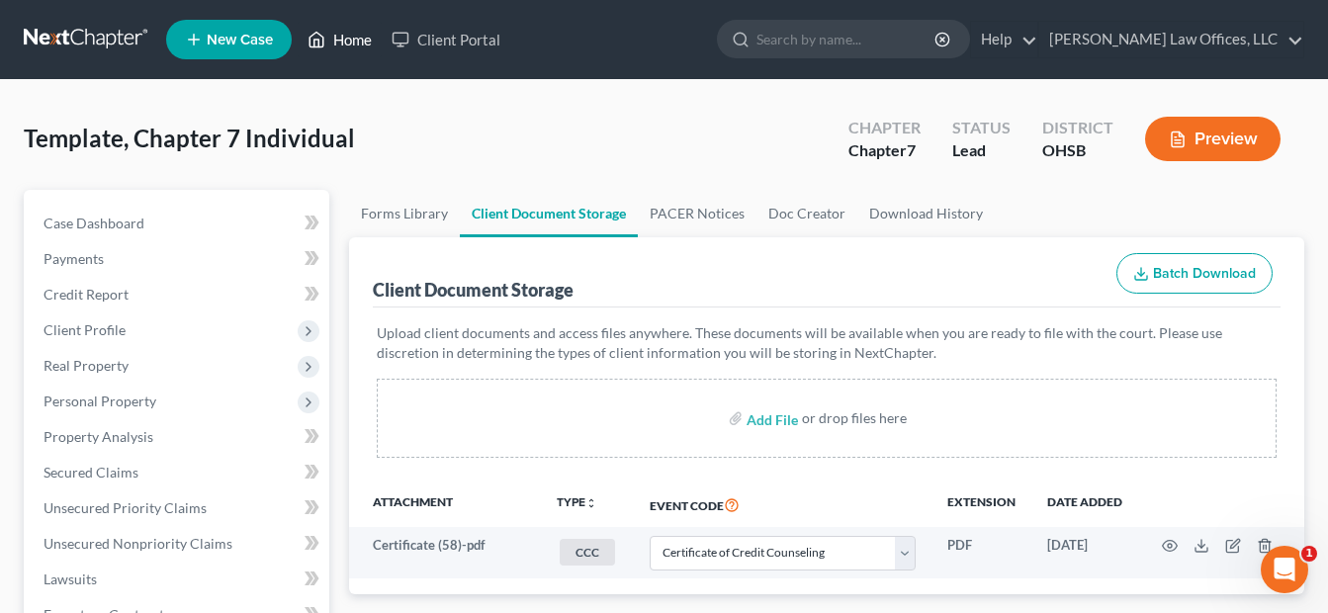
click at [329, 38] on link "Home" at bounding box center [340, 40] width 84 height 36
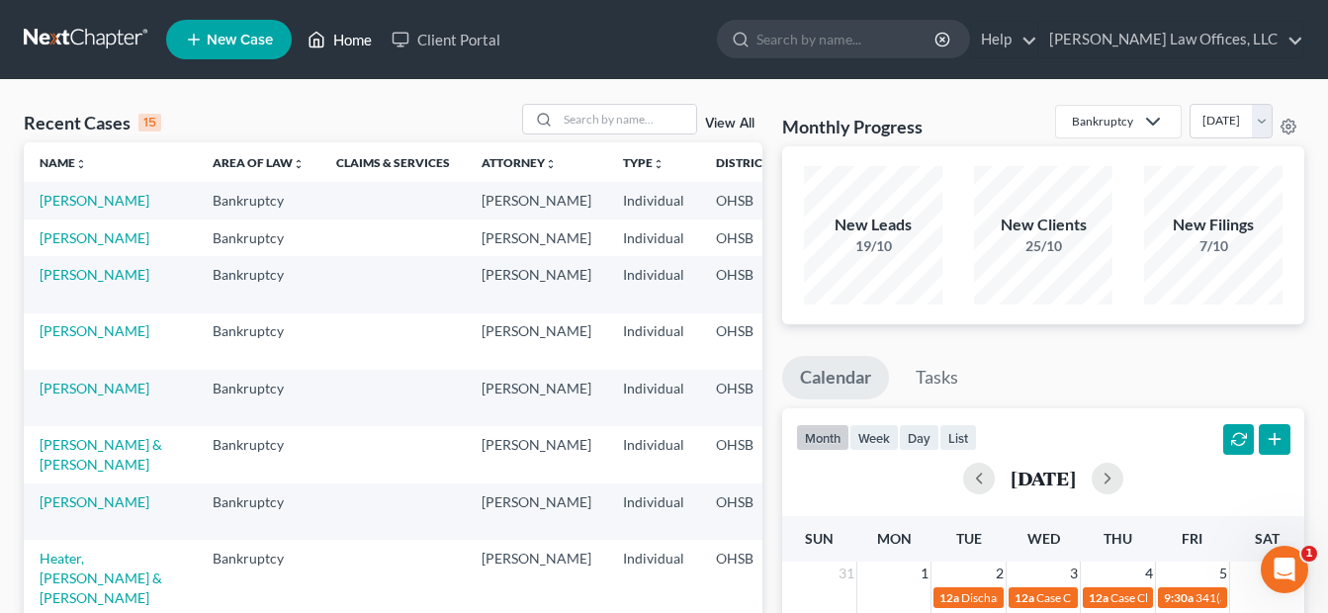
click at [365, 42] on link "Home" at bounding box center [340, 40] width 84 height 36
drag, startPoint x: 408, startPoint y: 91, endPoint x: 365, endPoint y: 93, distance: 43.6
click at [353, 39] on link "Home" at bounding box center [340, 40] width 84 height 36
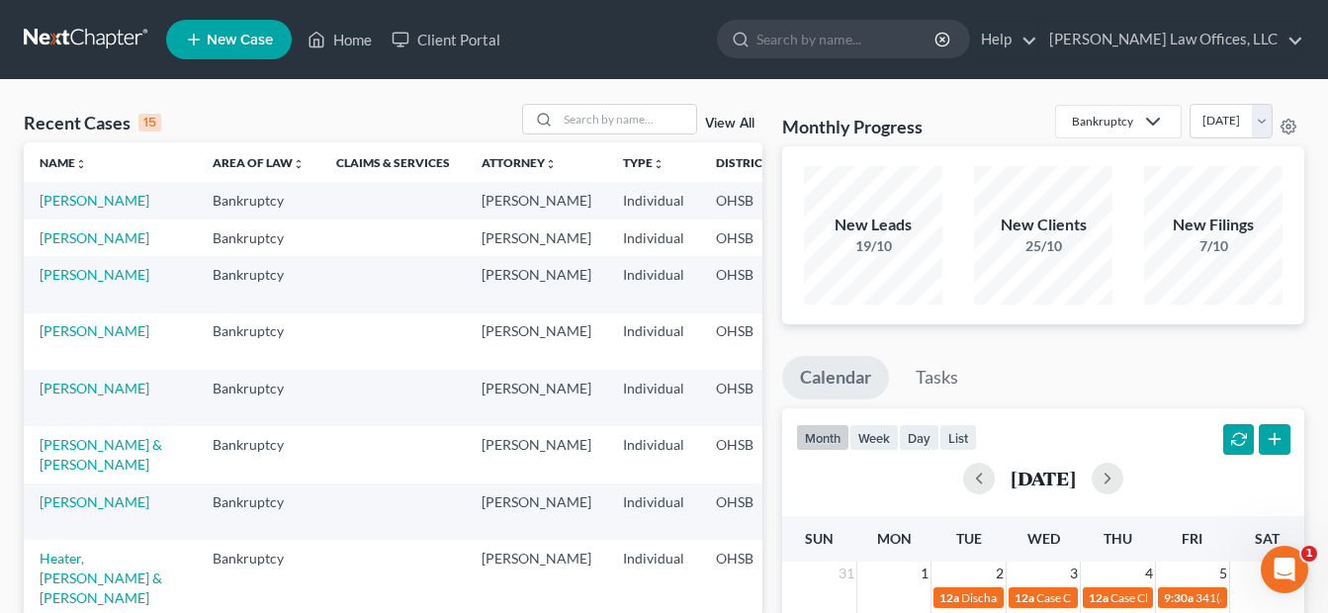
click at [735, 128] on link "View All" at bounding box center [729, 124] width 49 height 14
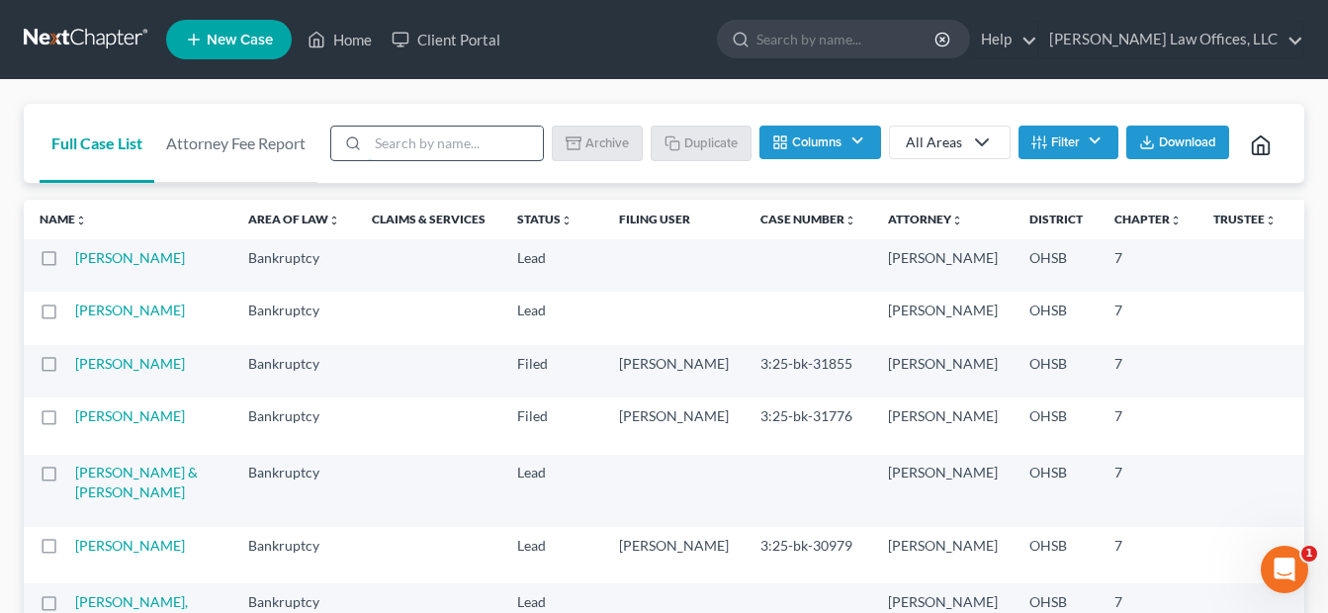
click at [472, 140] on input "search" at bounding box center [455, 144] width 175 height 34
type input "template"
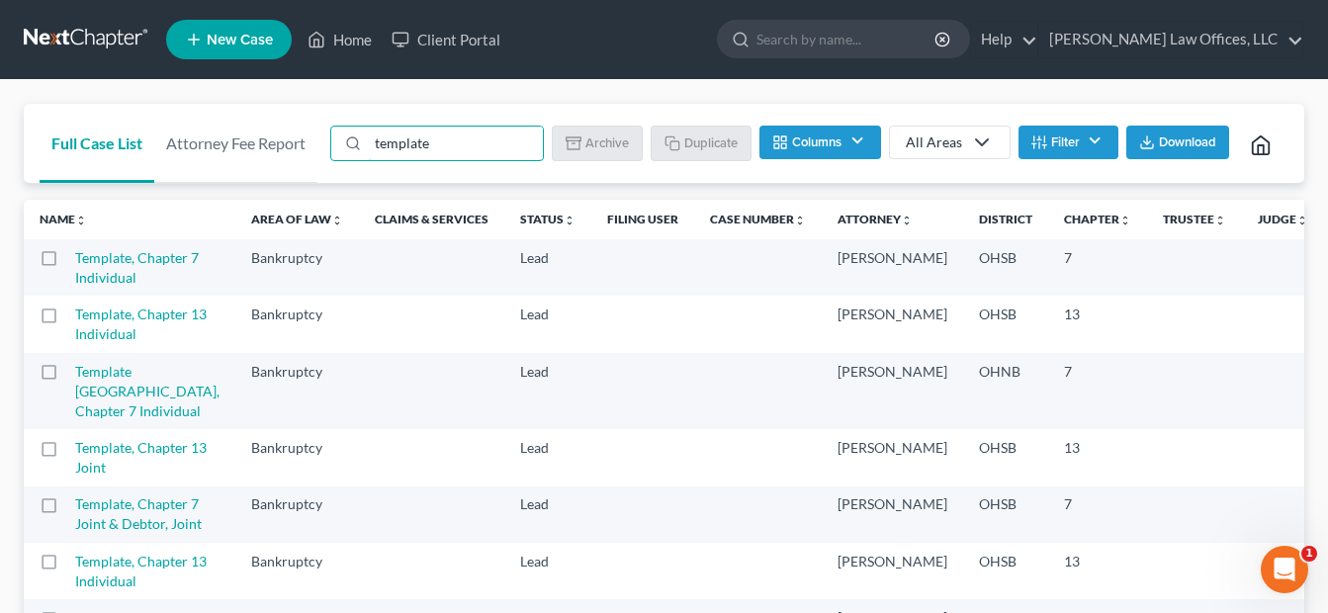
click at [67, 263] on label at bounding box center [67, 263] width 0 height 0
click at [75, 261] on input "checkbox" at bounding box center [81, 254] width 13 height 13
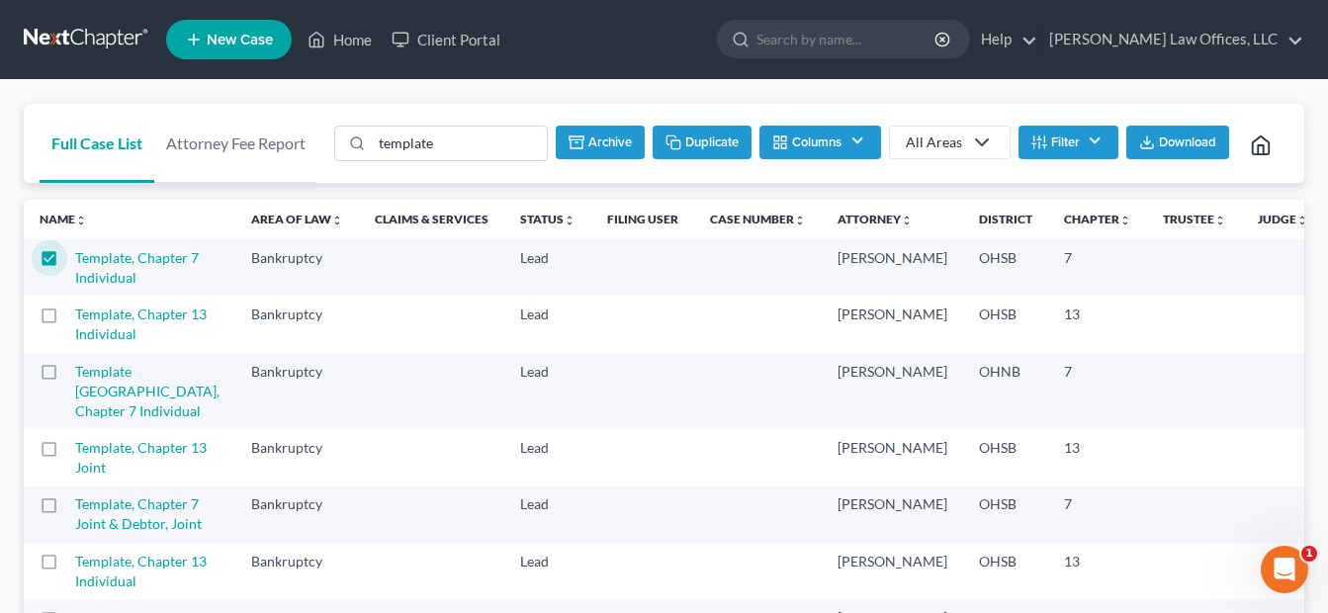
click at [691, 147] on button "Duplicate" at bounding box center [702, 143] width 99 height 34
checkbox input "false"
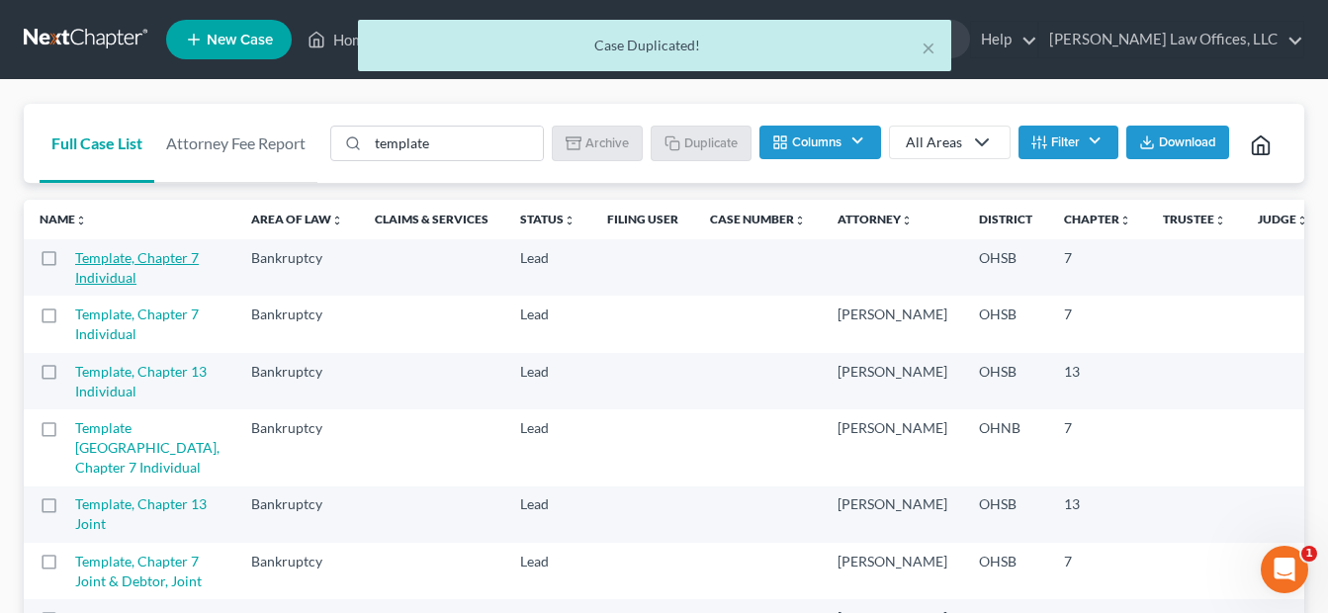
click at [108, 286] on link "Template, Chapter 7 Individual" at bounding box center [137, 267] width 124 height 37
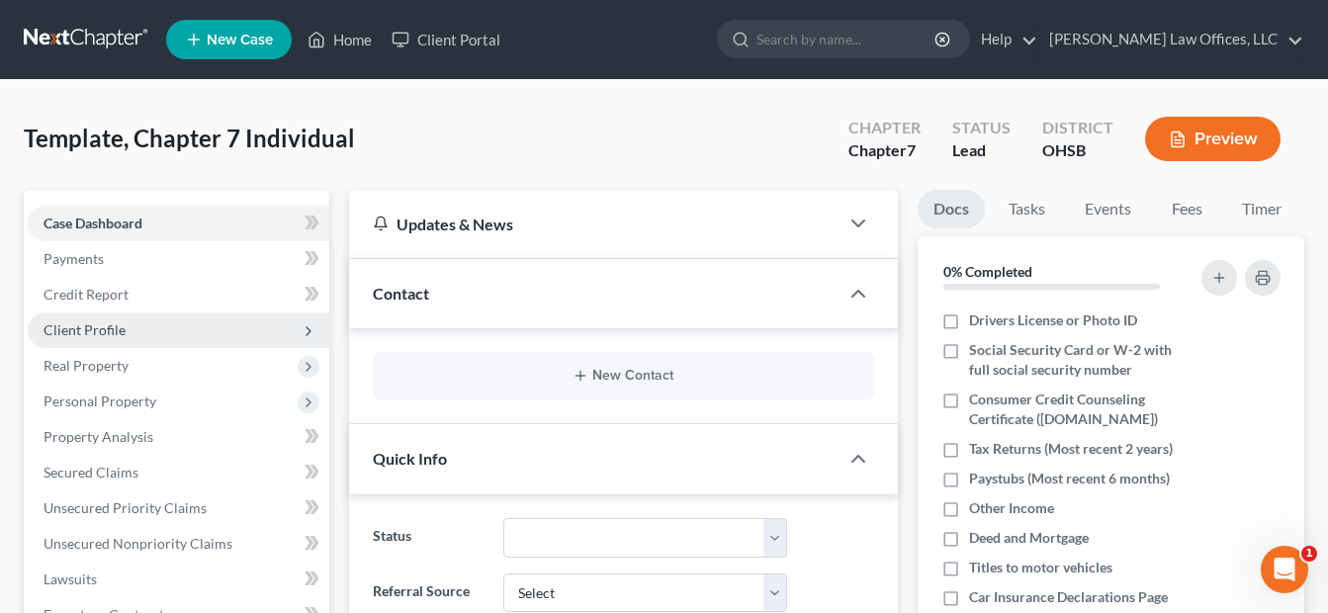
drag, startPoint x: 103, startPoint y: 325, endPoint x: 125, endPoint y: 325, distance: 21.8
click at [103, 325] on span "Client Profile" at bounding box center [85, 329] width 82 height 17
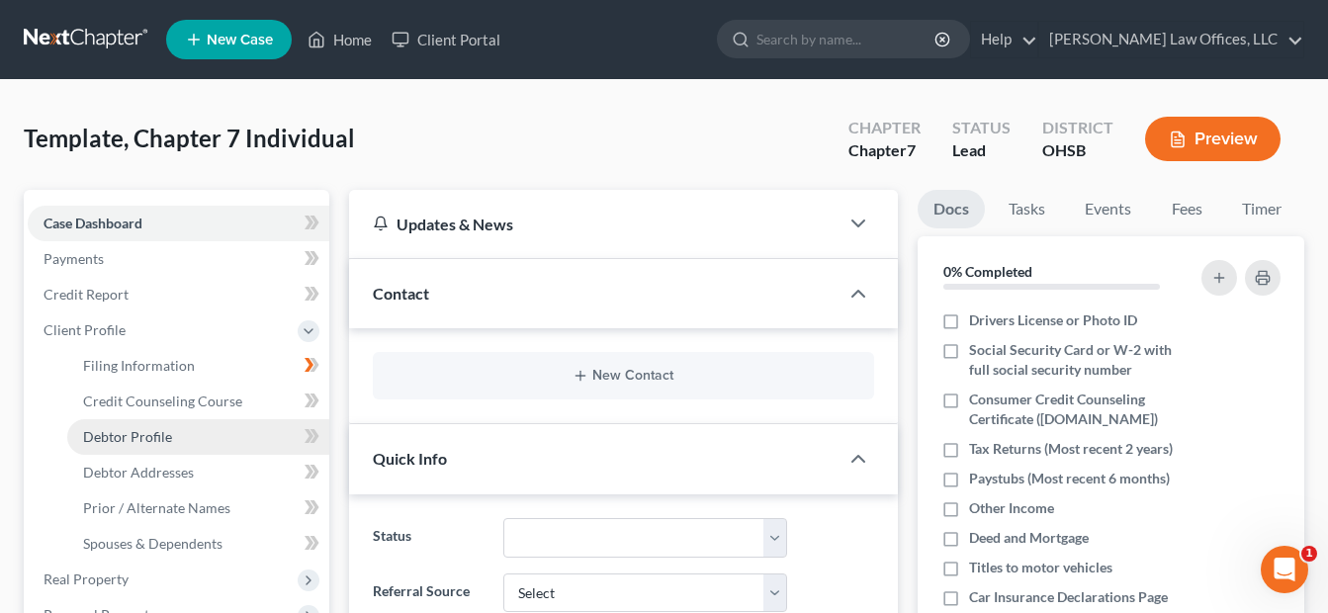
click at [116, 428] on span "Debtor Profile" at bounding box center [127, 436] width 89 height 17
select select "1"
select select "0"
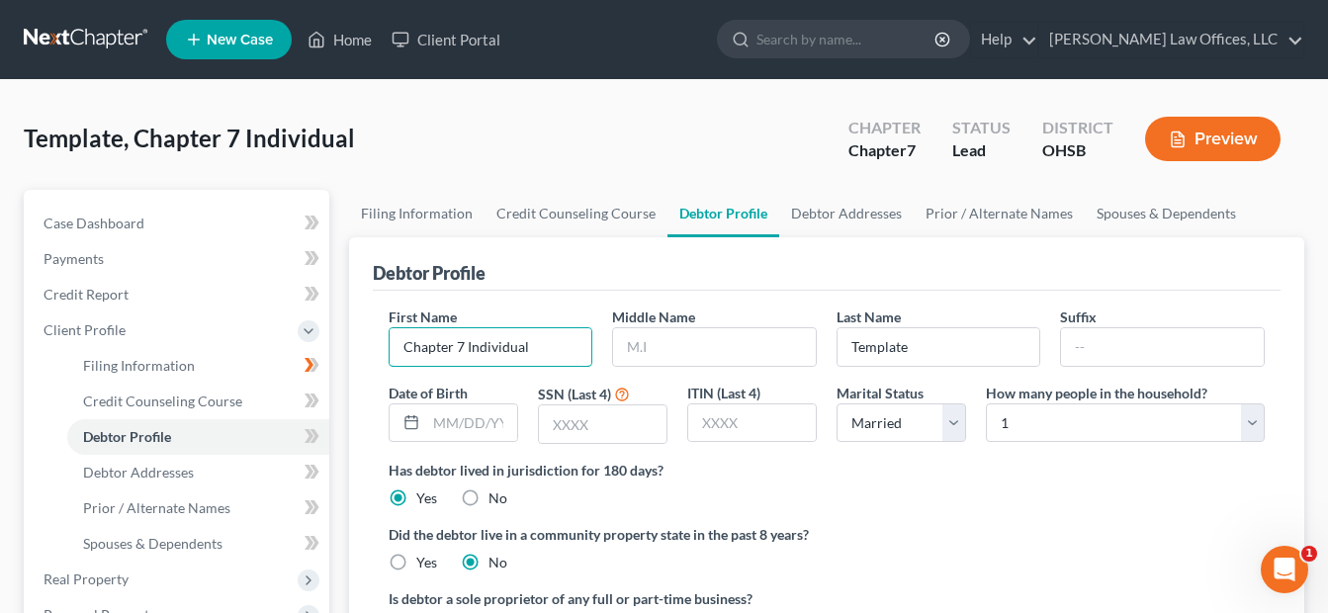
drag, startPoint x: 538, startPoint y: 341, endPoint x: 375, endPoint y: 341, distance: 163.2
click at [375, 341] on div "First Name Chapter 7 Individual Middle Name Last Name Template Suffix Date of B…" at bounding box center [827, 484] width 908 height 386
paste input "Ariana"
type input "Ariana"
click at [935, 340] on input "Template" at bounding box center [939, 347] width 203 height 38
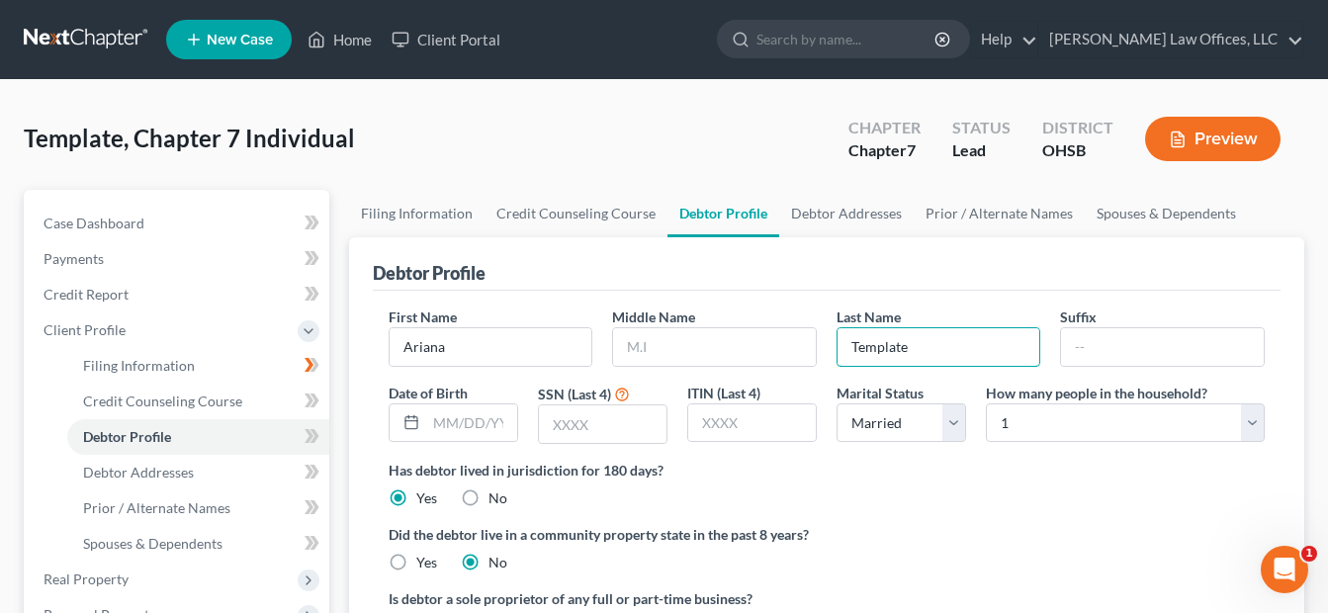
drag, startPoint x: 941, startPoint y: 341, endPoint x: 822, endPoint y: 341, distance: 119.7
click at [822, 341] on div "First Name [PERSON_NAME] Middle Name Last Name Template Suffix Date of Birth SS…" at bounding box center [827, 383] width 896 height 153
type input "[PERSON_NAME]"
click at [150, 223] on link "Case Dashboard" at bounding box center [179, 224] width 302 height 36
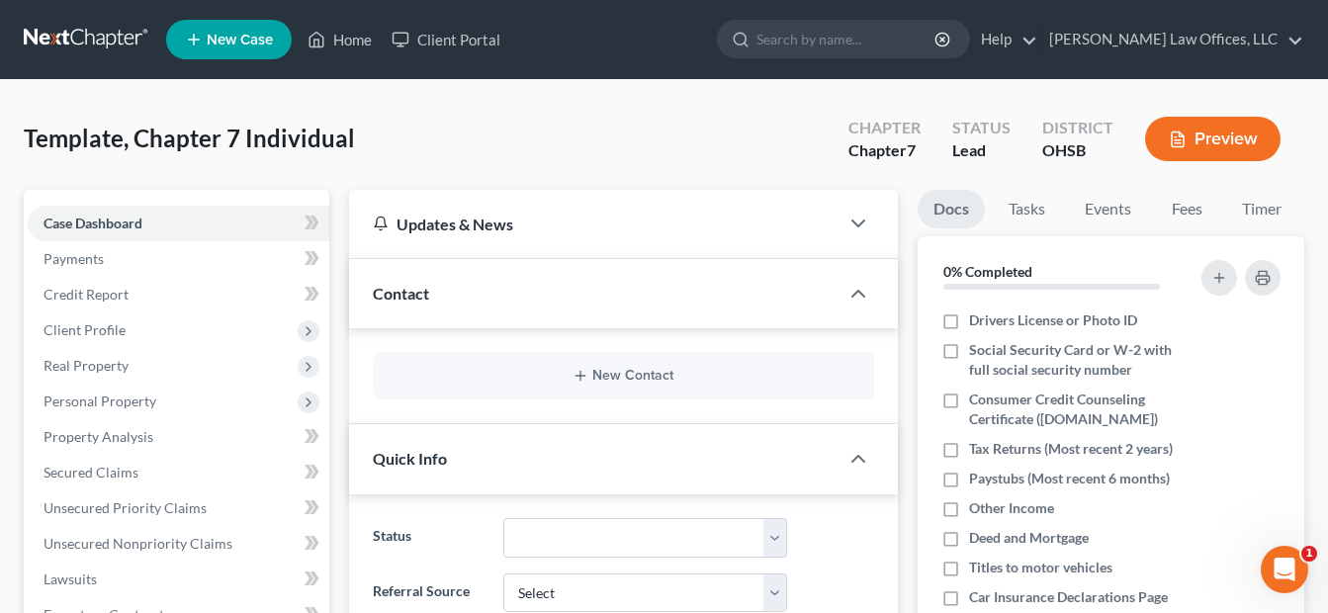
click at [752, 301] on div "Contact" at bounding box center [594, 293] width 490 height 68
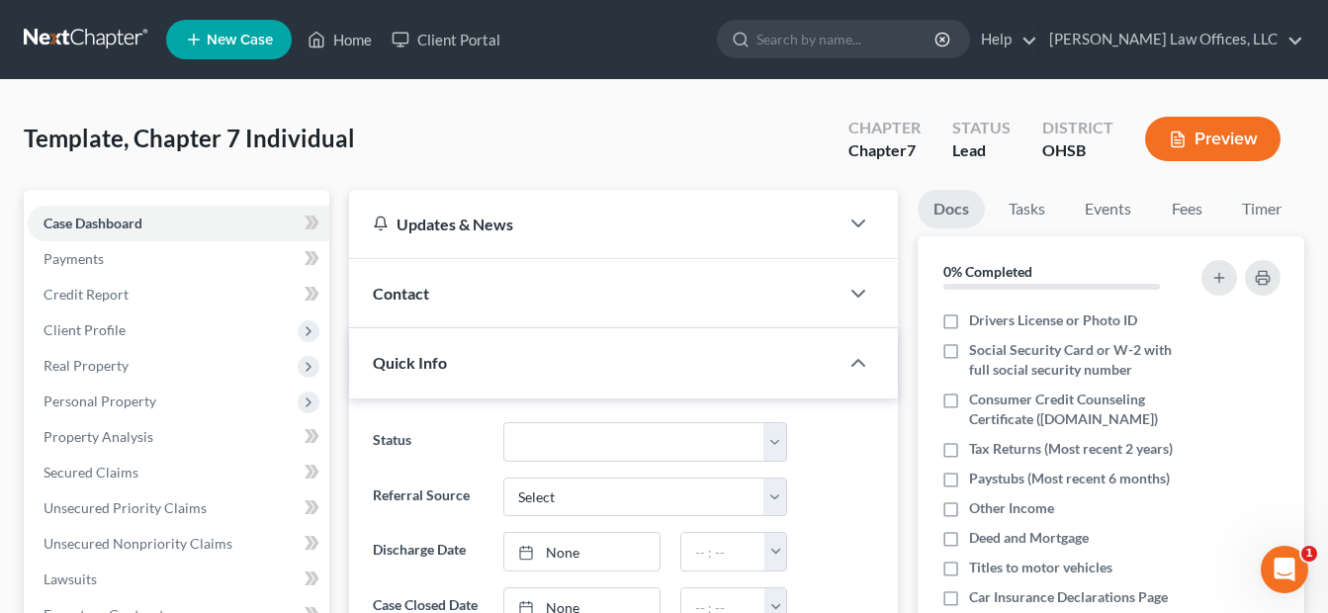
click at [415, 299] on span "Contact" at bounding box center [401, 293] width 56 height 19
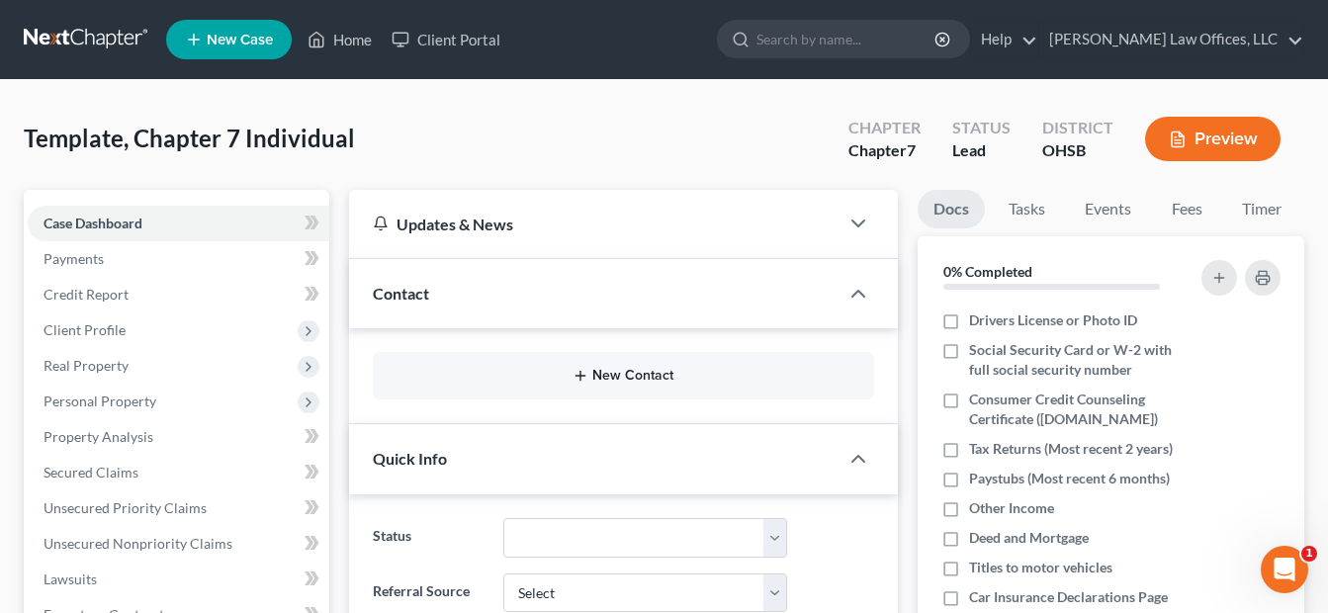
click at [609, 371] on button "New Contact" at bounding box center [624, 376] width 470 height 16
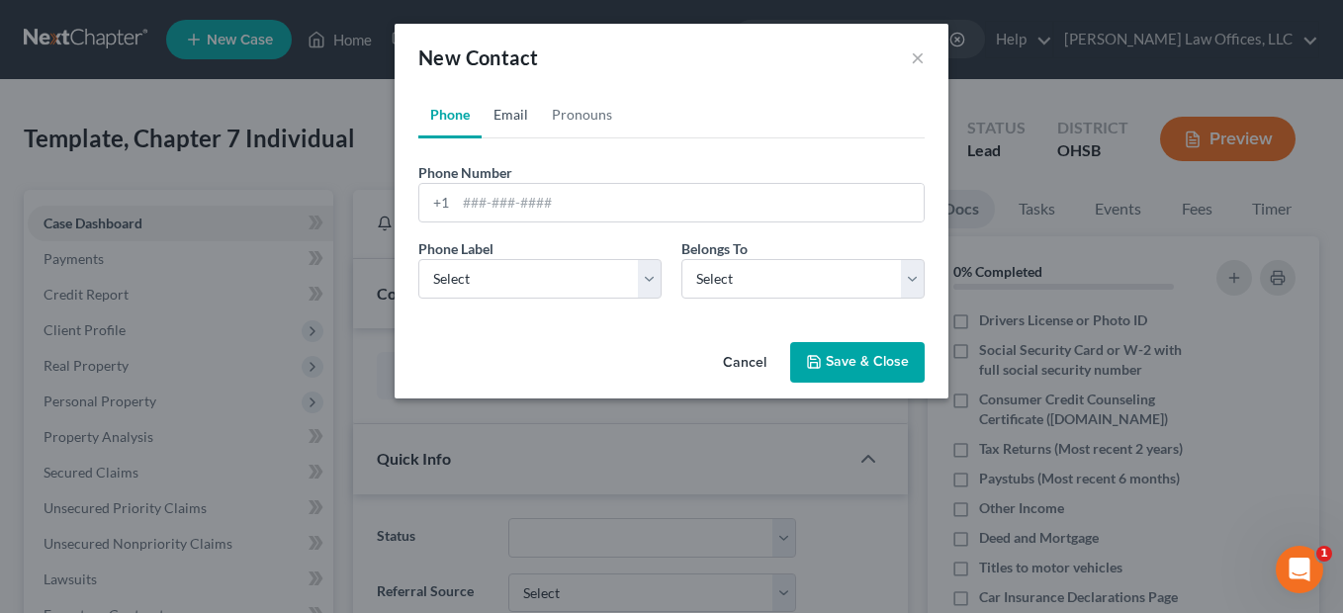
click at [510, 119] on link "Email" at bounding box center [511, 114] width 58 height 47
paste input "[EMAIL_ADDRESS][DOMAIN_NAME]"
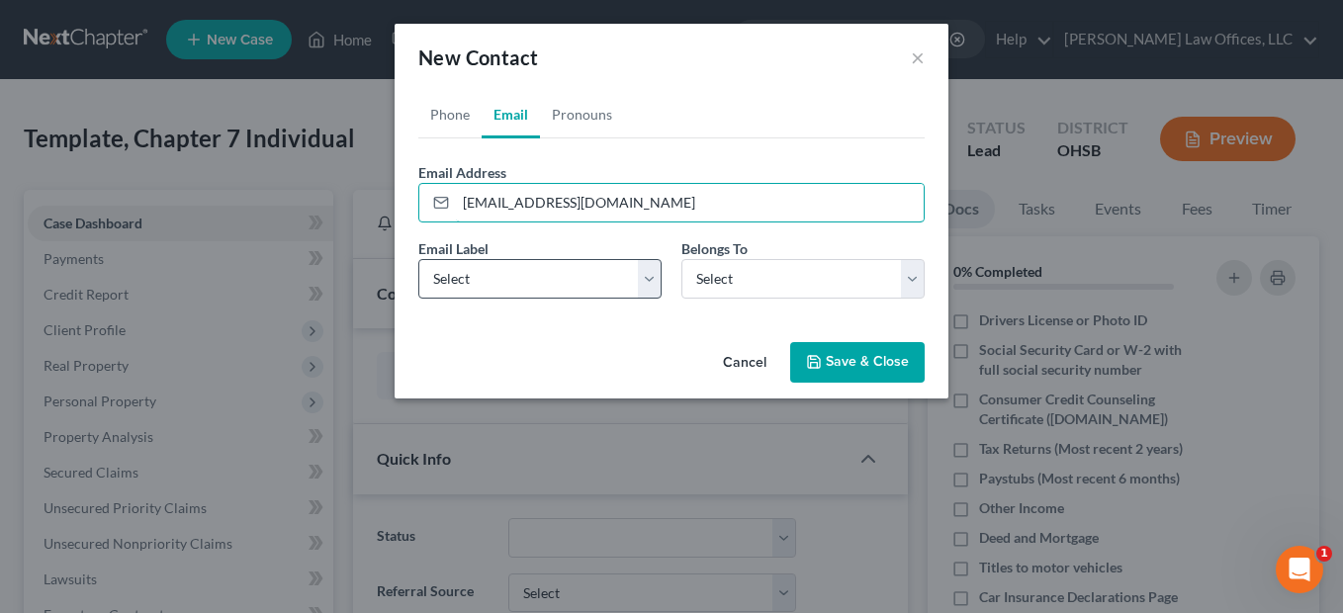
type input "[EMAIL_ADDRESS][DOMAIN_NAME]"
drag, startPoint x: 652, startPoint y: 282, endPoint x: 628, endPoint y: 295, distance: 27.0
click at [652, 282] on select "Select Home Work Other" at bounding box center [539, 279] width 243 height 40
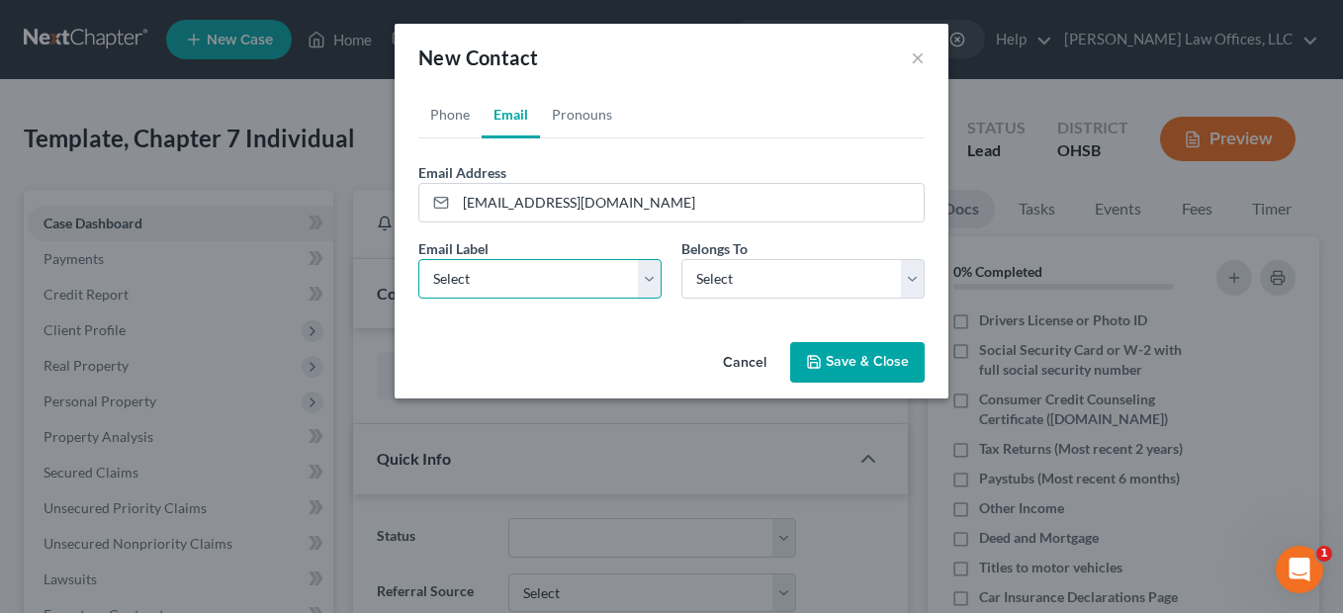
select select "0"
click at [418, 259] on select "Select Home Work Other" at bounding box center [539, 279] width 243 height 40
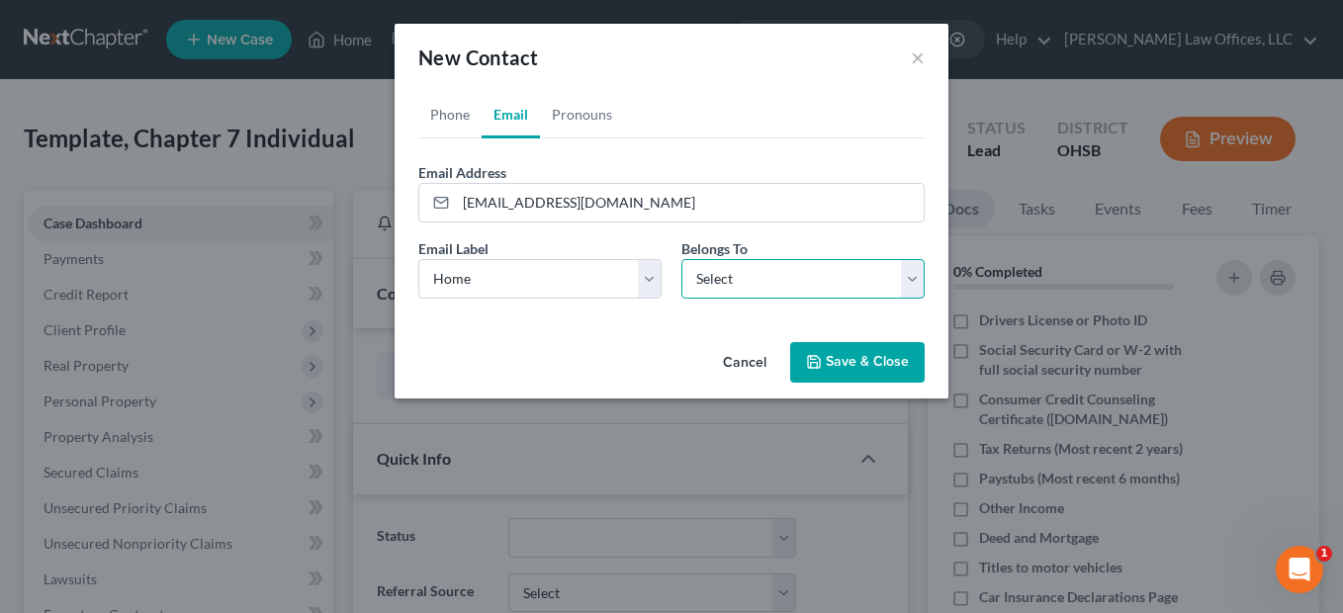
drag, startPoint x: 913, startPoint y: 287, endPoint x: 875, endPoint y: 293, distance: 38.0
click at [913, 287] on select "Select Client Other" at bounding box center [802, 279] width 243 height 40
select select "0"
click at [681, 259] on select "Select Client Other" at bounding box center [802, 279] width 243 height 40
click at [827, 357] on button "Save & Close" at bounding box center [857, 363] width 134 height 42
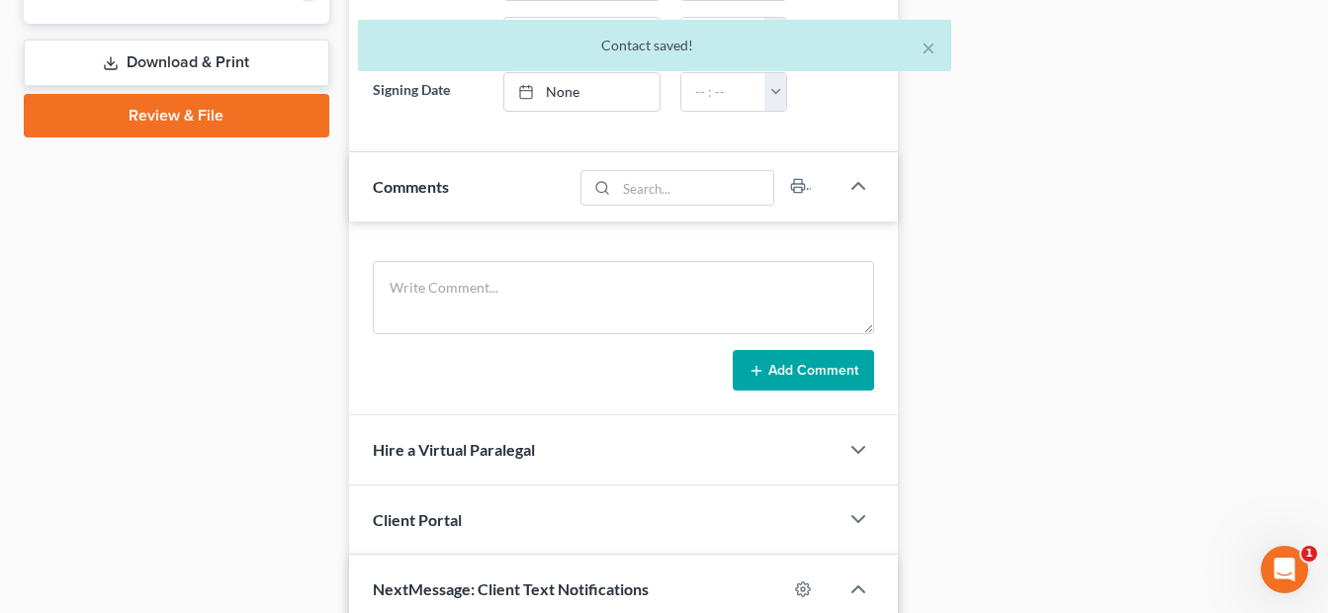
scroll to position [890, 0]
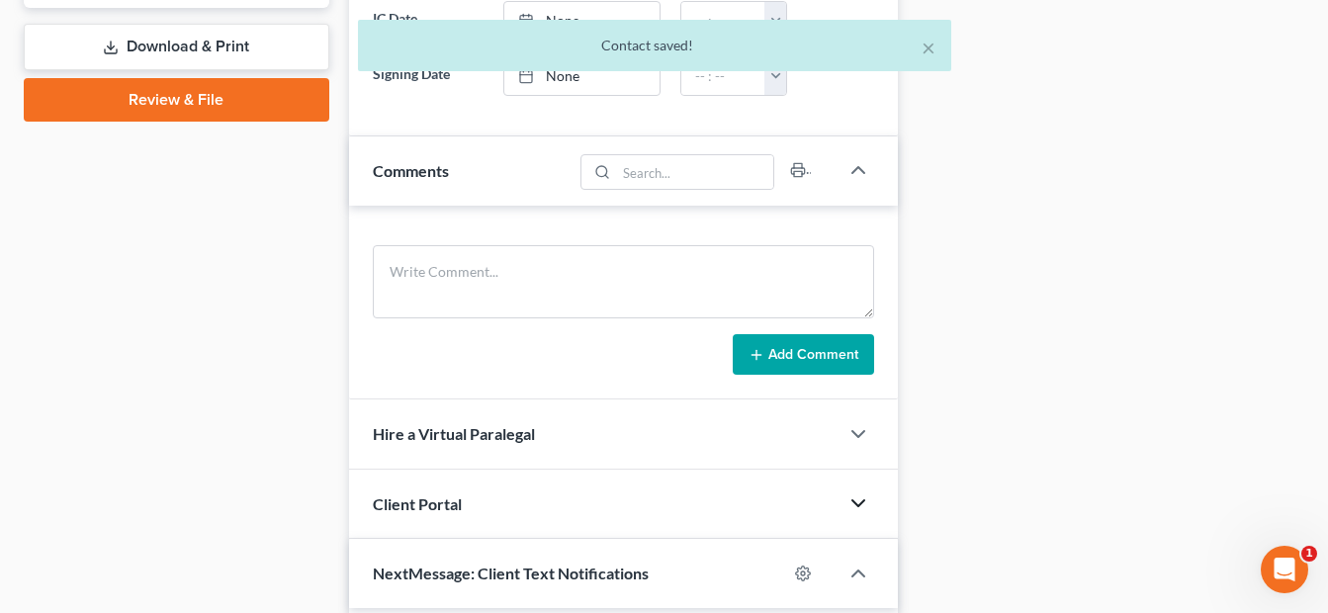
click at [863, 502] on polyline "button" at bounding box center [858, 503] width 12 height 6
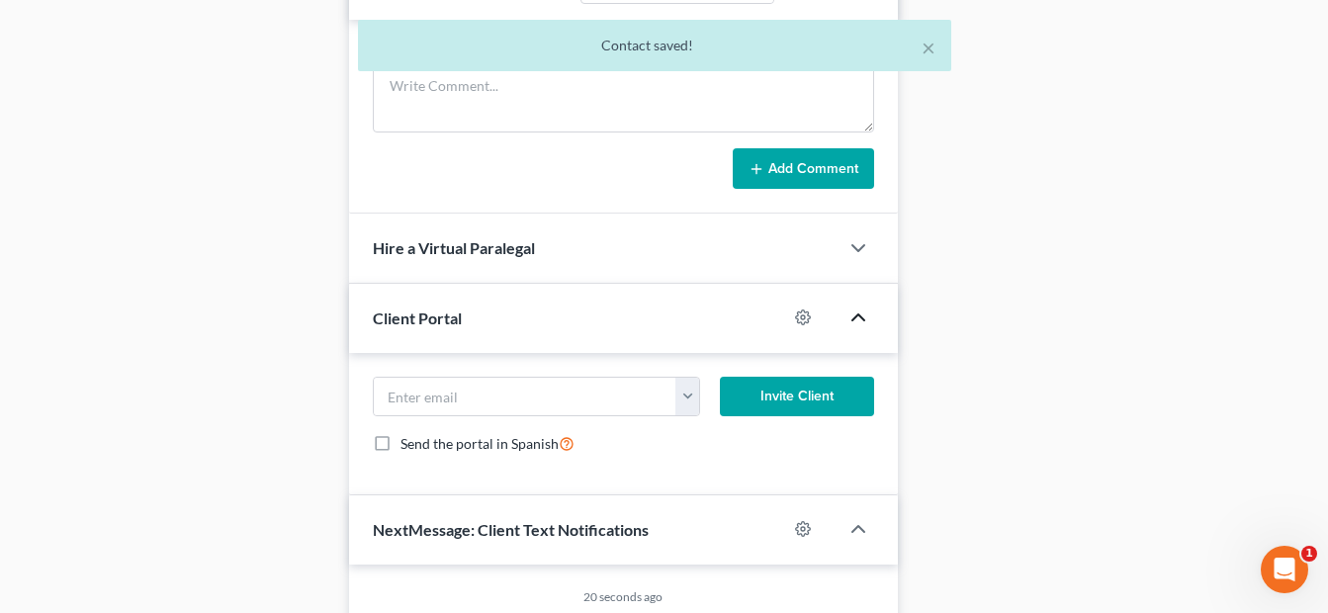
scroll to position [1088, 0]
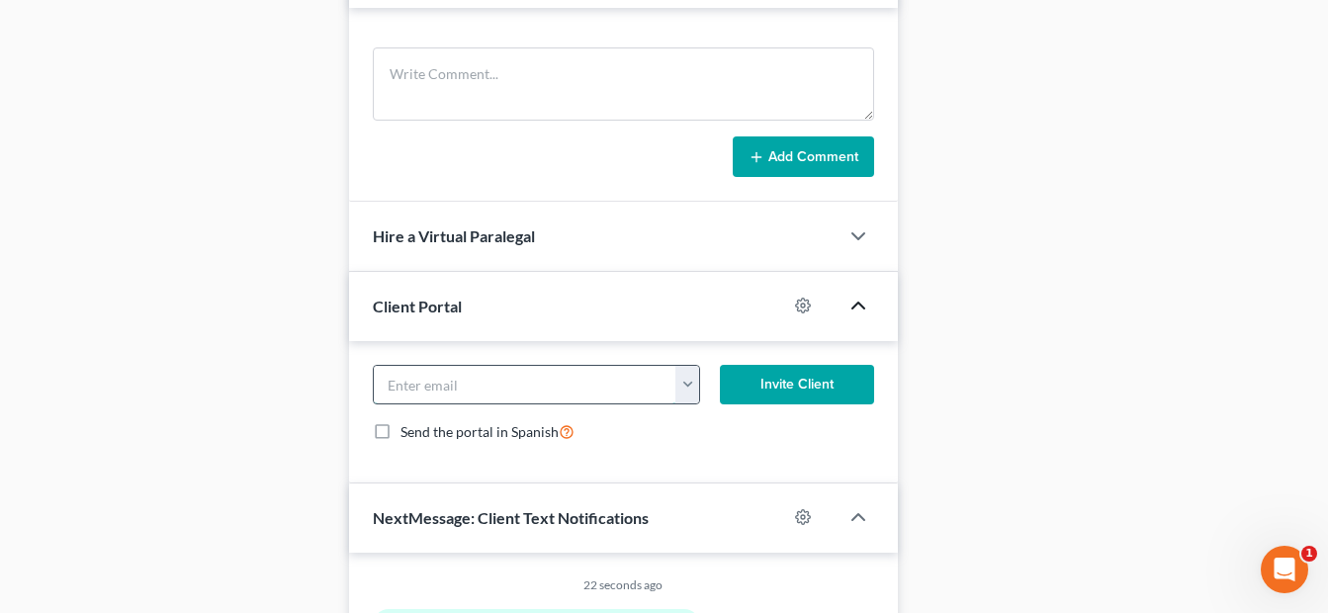
paste input "[EMAIL_ADDRESS][DOMAIN_NAME]"
type input "[EMAIL_ADDRESS][DOMAIN_NAME]"
click at [807, 383] on button "Invite Client" at bounding box center [797, 385] width 154 height 40
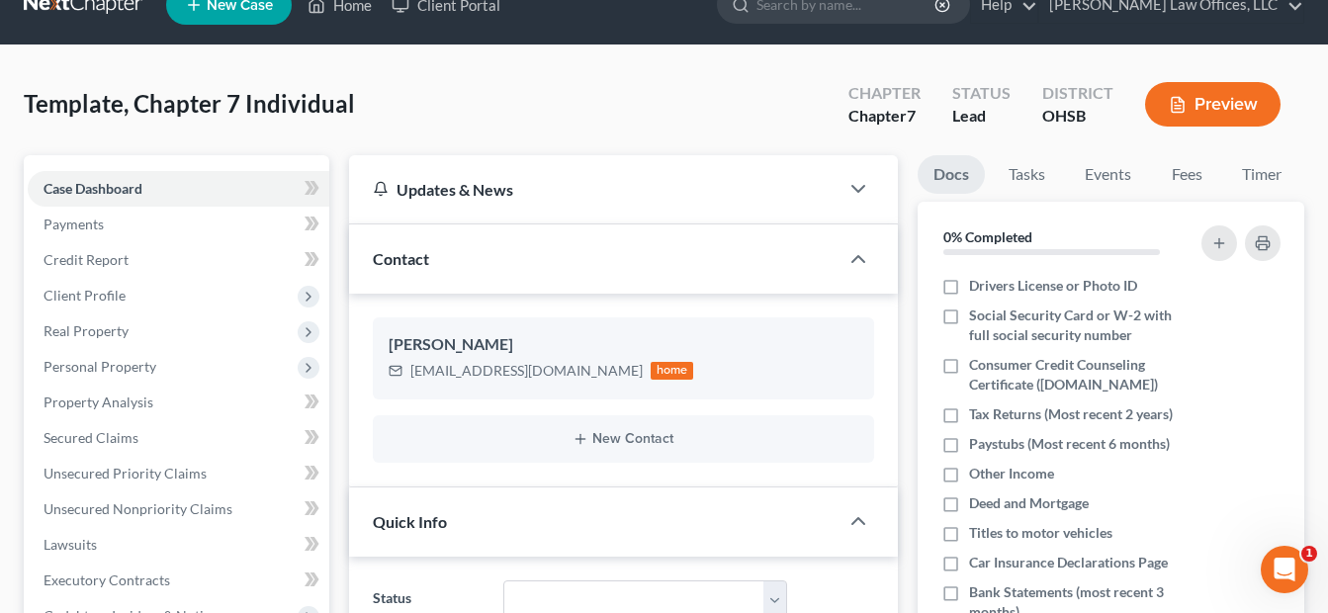
scroll to position [0, 0]
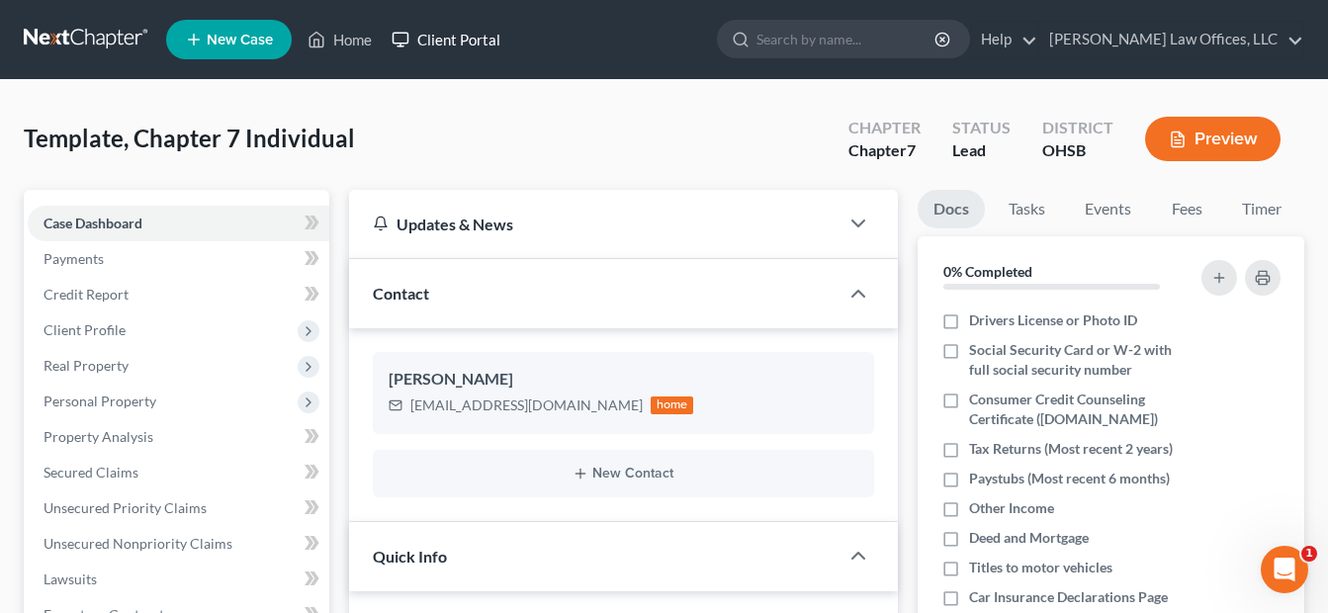
click at [456, 44] on link "Client Portal" at bounding box center [446, 40] width 129 height 36
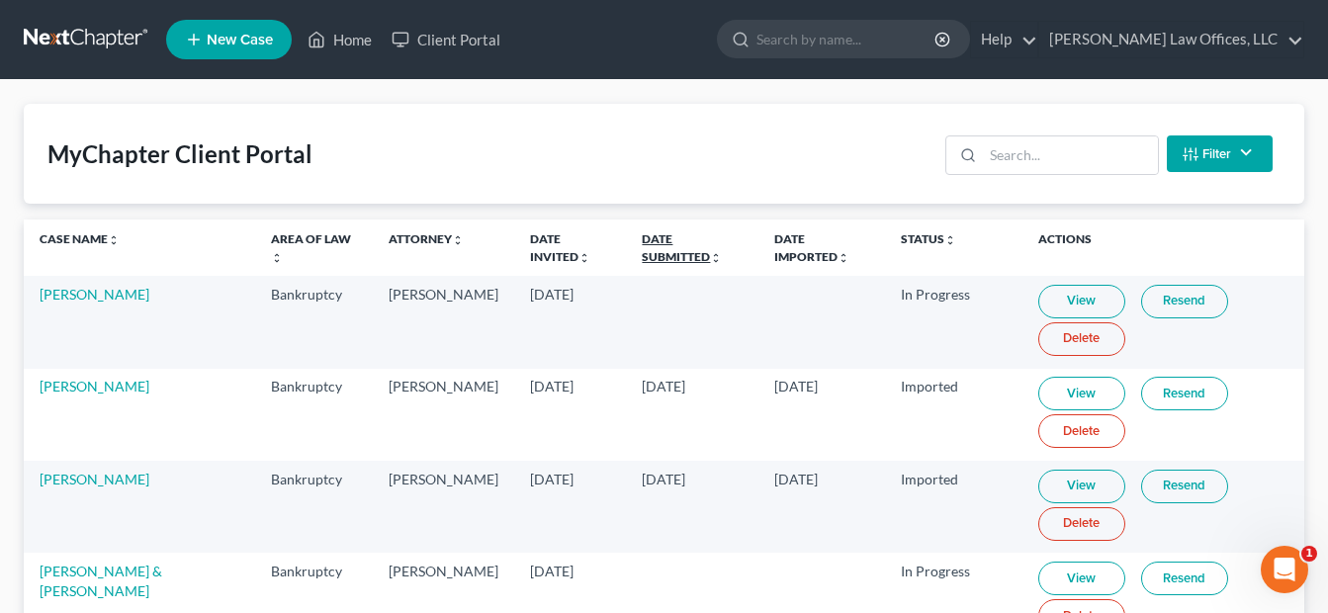
click at [682, 243] on link "Date Submitted unfold_more expand_more expand_less" at bounding box center [682, 247] width 80 height 32
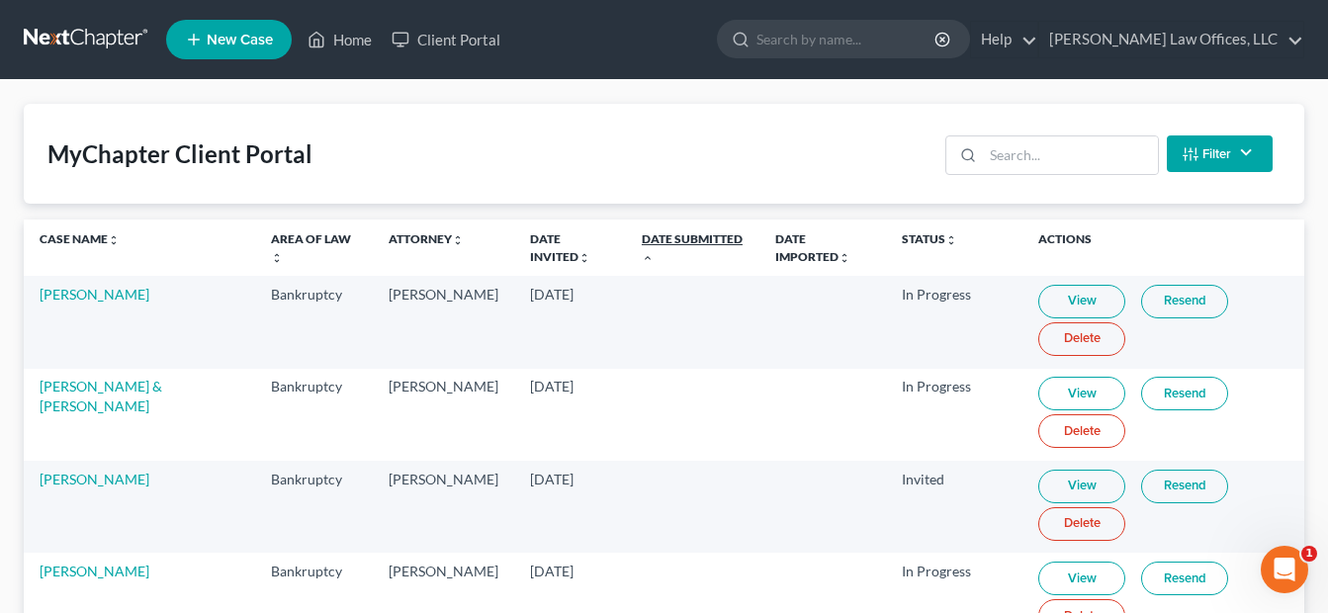
click at [682, 243] on link "Date Submitted unfold_more expand_more expand_less" at bounding box center [692, 247] width 101 height 32
